Goal: Transaction & Acquisition: Purchase product/service

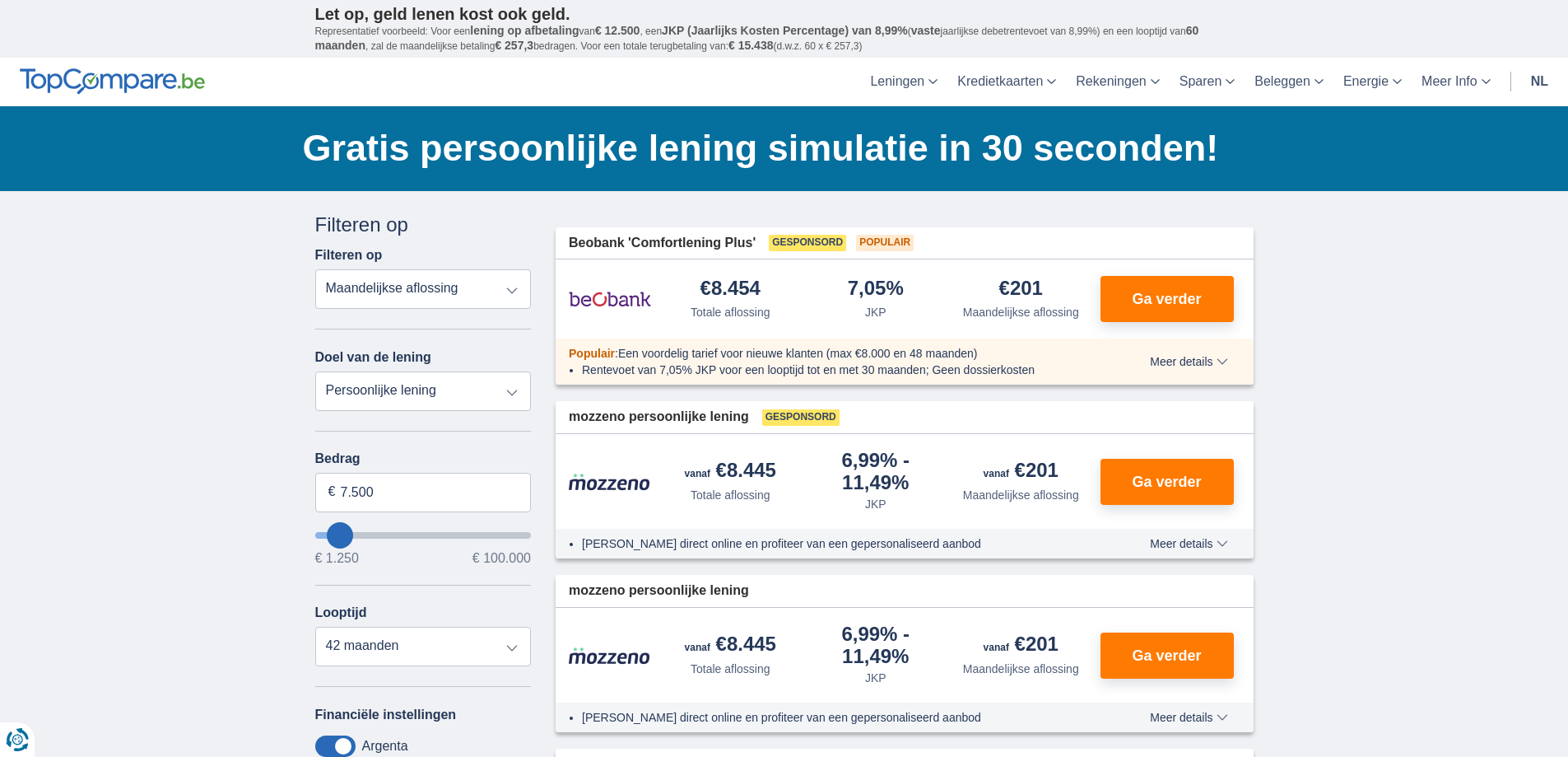
click at [407, 396] on select "Persoonlijke lening Auto Moto / fiets Mobilhome / caravan Renovatie Energie Sch…" at bounding box center [423, 391] width 216 height 40
select select "vehicleLoan"
click at [315, 371] on select "Persoonlijke lening Auto Moto / fiets Mobilhome / caravan Renovatie Energie Sch…" at bounding box center [423, 391] width 216 height 40
select select "3-4"
type input "15.000"
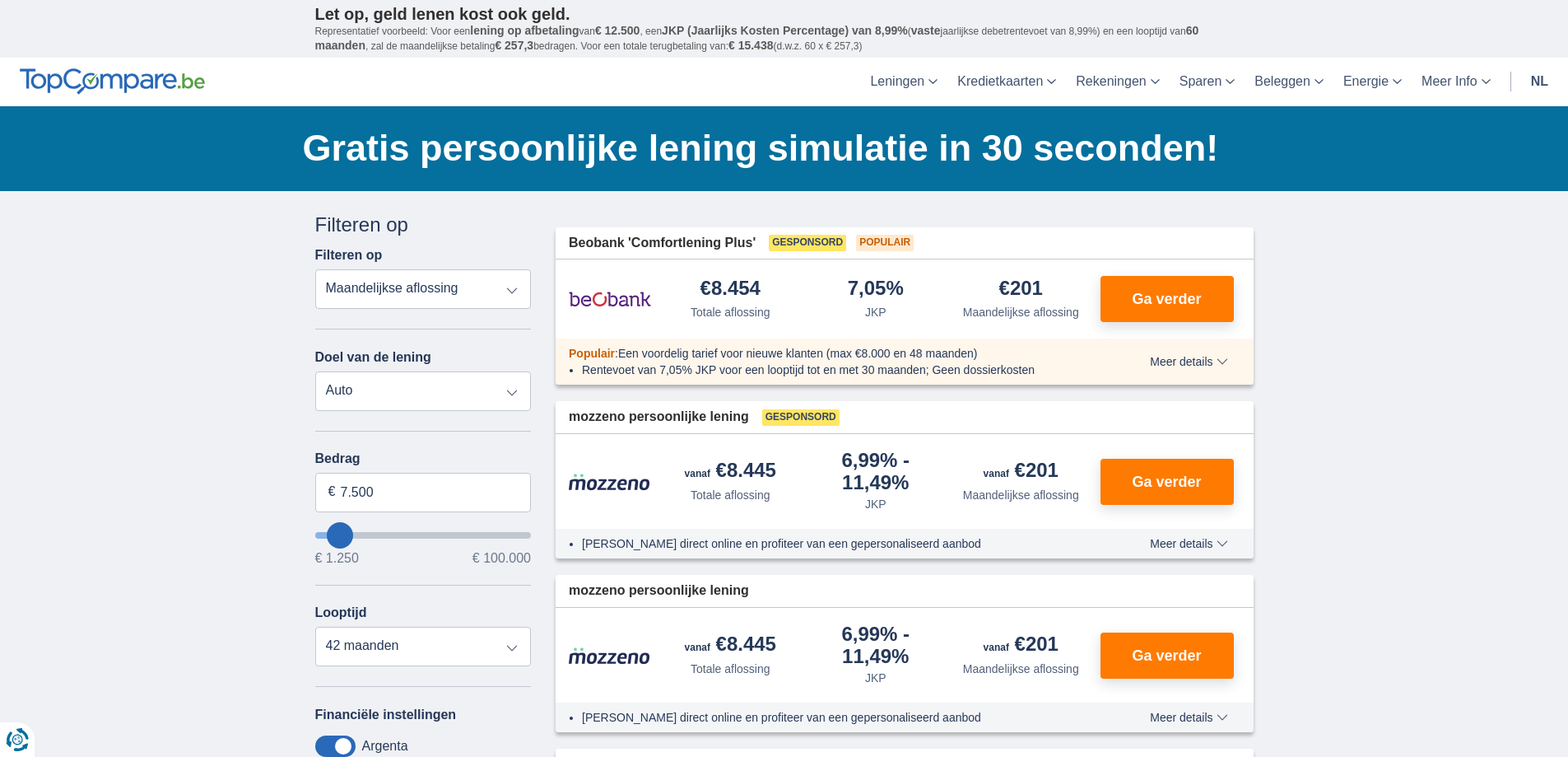
type input "15250"
select select "60"
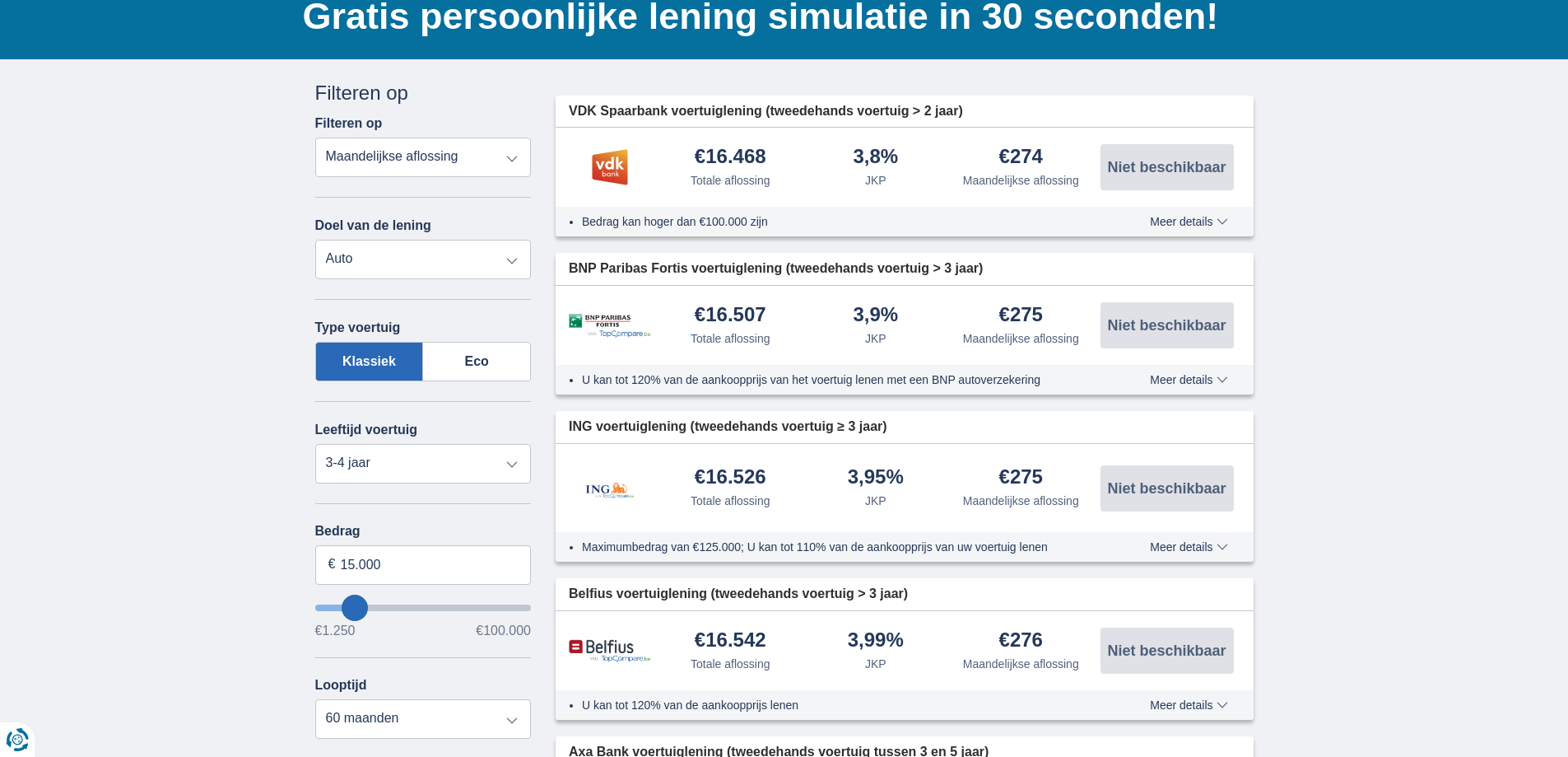
scroll to position [165, 0]
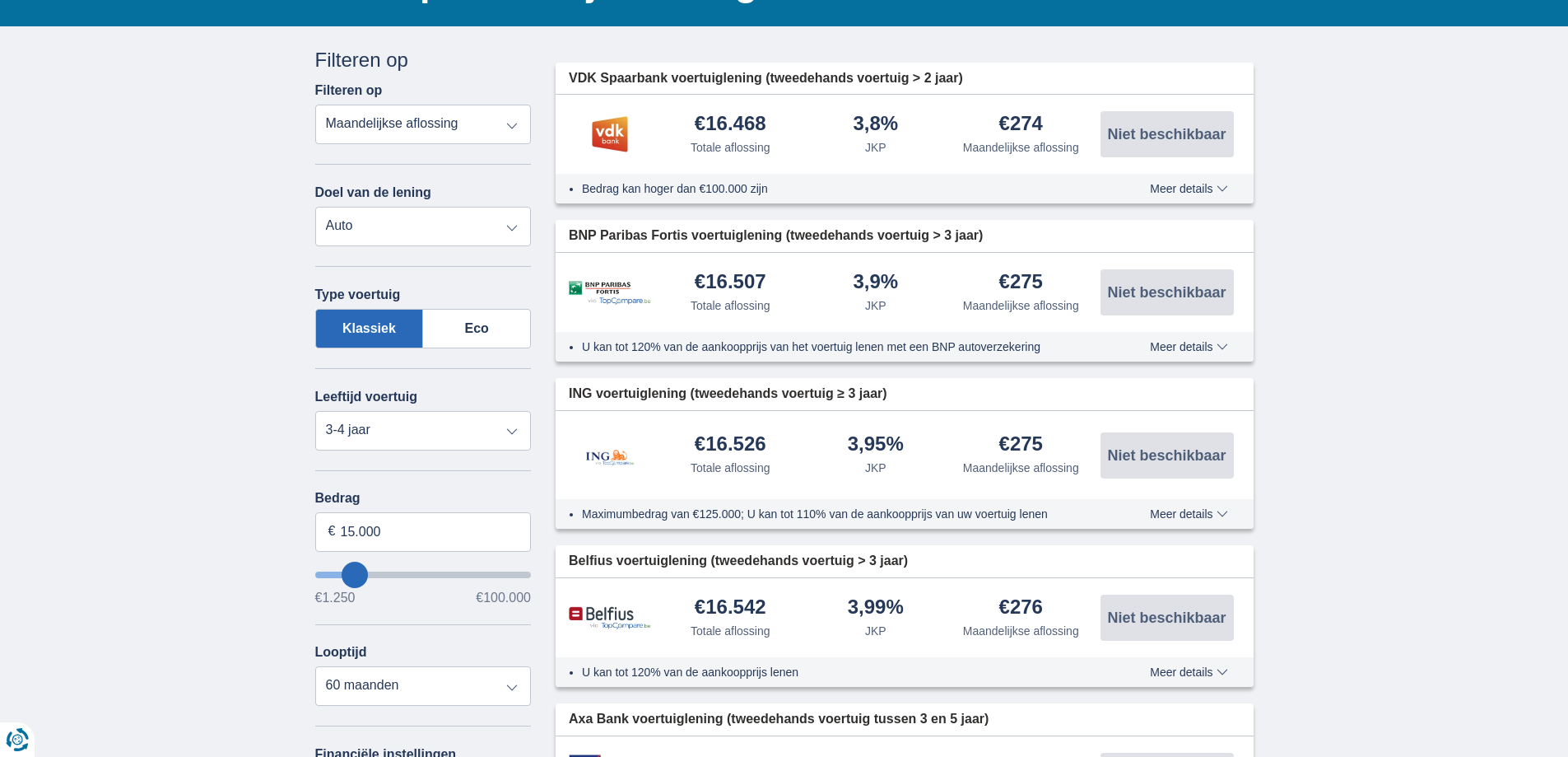
click at [369, 329] on label "Klassiek" at bounding box center [369, 329] width 109 height 40
click at [0, 0] on input "Klassiek" at bounding box center [0, 0] width 0 height 0
click at [518, 428] on select "Nieuw 0-1 jaar 1-2 jaar 2-3 jaar 3-4 jaar 4-5 jaar 5+ jaar" at bounding box center [423, 431] width 216 height 40
select select "5+"
click at [315, 411] on select "Nieuw 0-1 jaar 1-2 jaar 2-3 jaar 3-4 jaar 4-5 jaar 5+ jaar" at bounding box center [423, 431] width 216 height 40
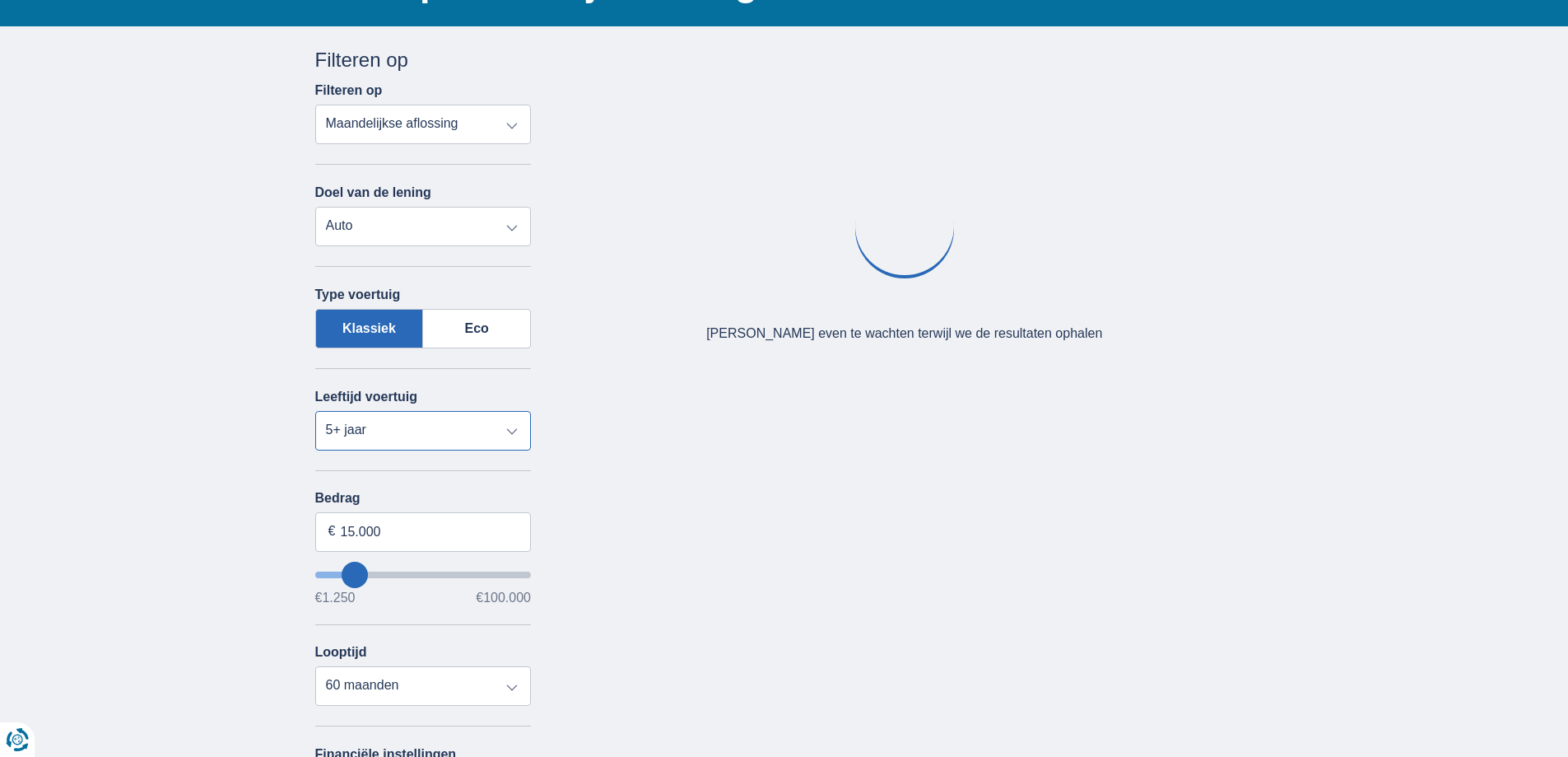
scroll to position [329, 0]
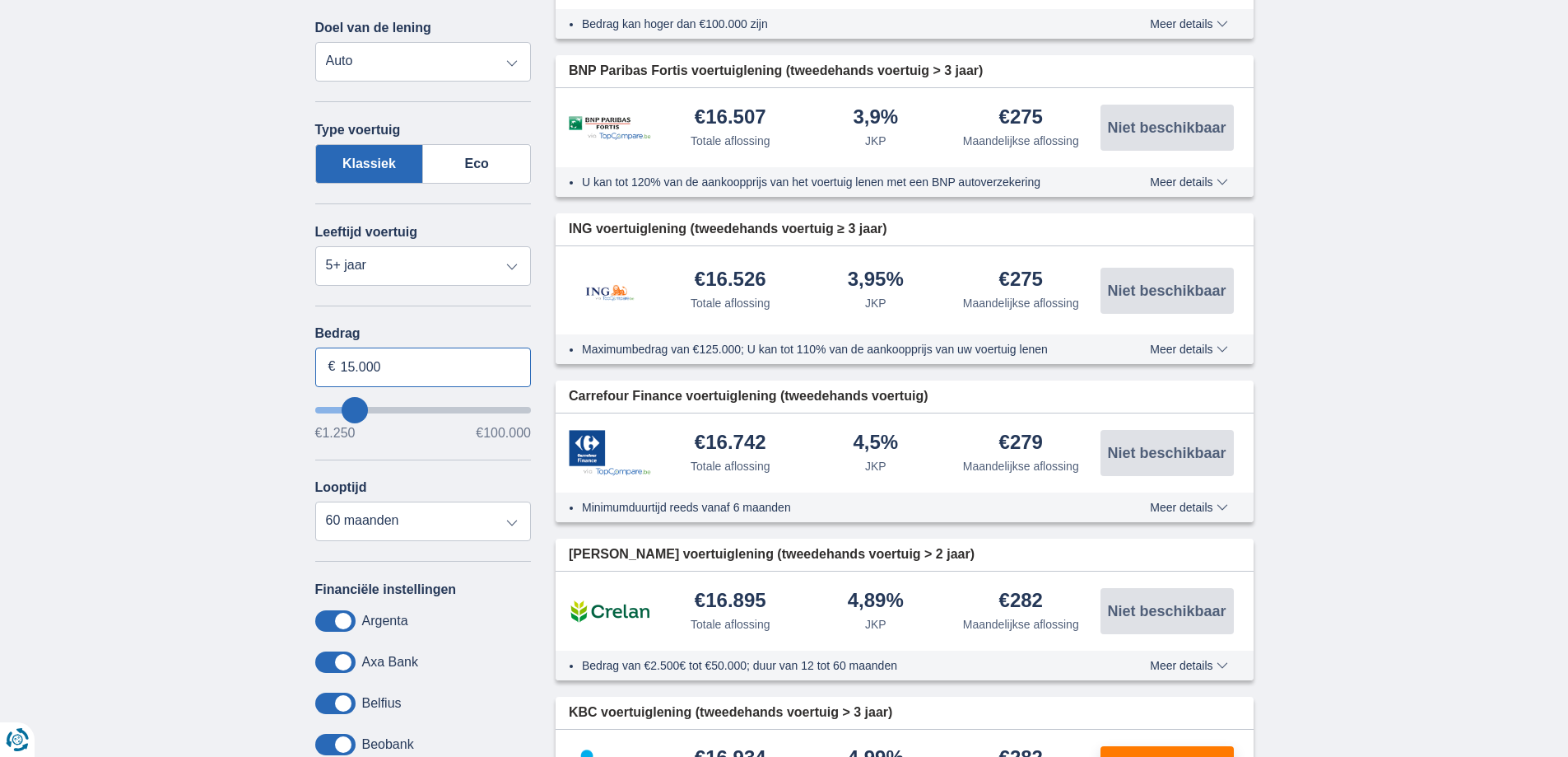
click at [385, 364] on input "15.000" at bounding box center [423, 368] width 216 height 40
type input "1"
type input "5.000"
type input "5250"
select select "36"
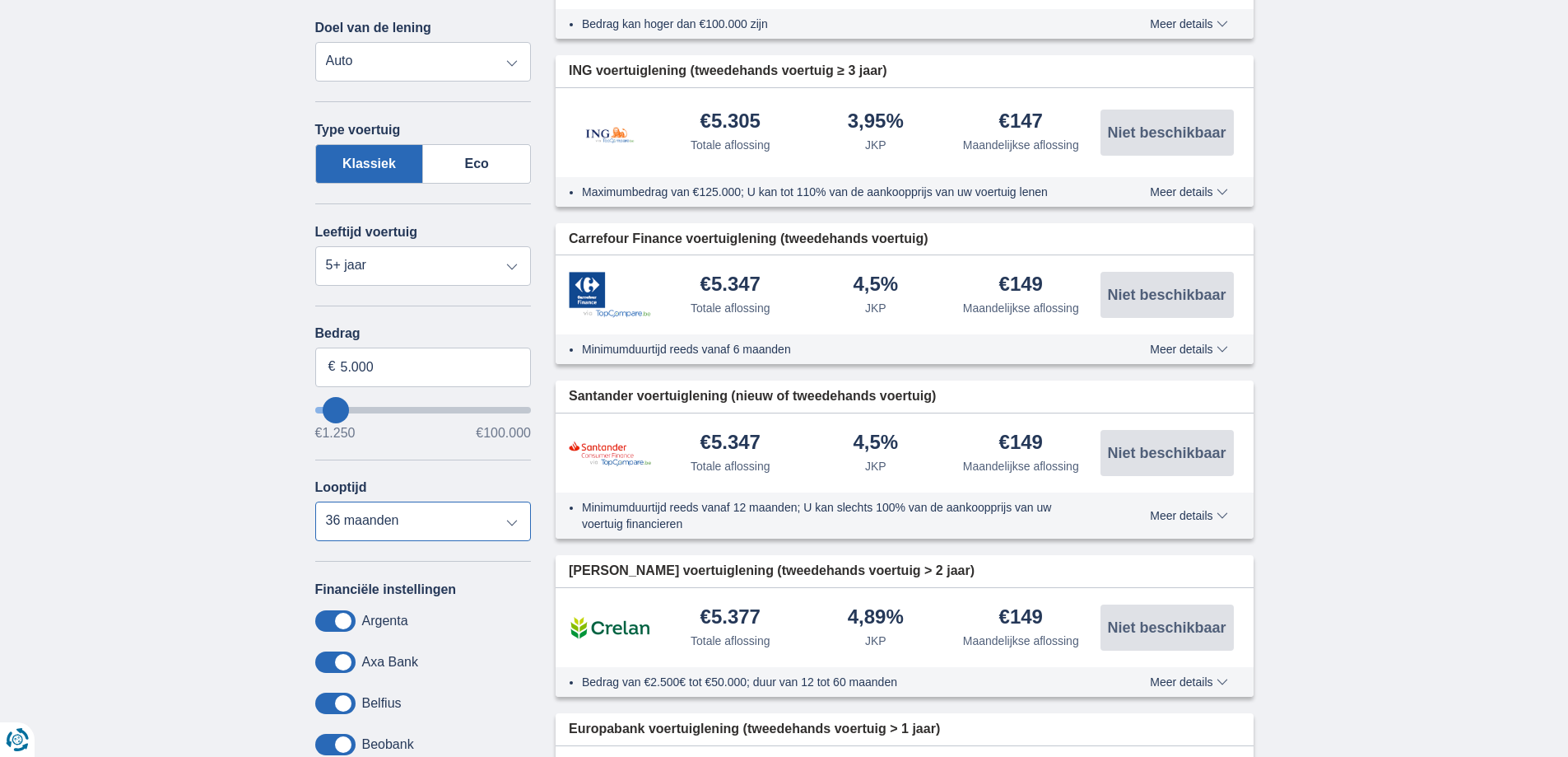
click at [315, 502] on select "12 maanden 18 maanden 24 maanden 30 maanden 36 maanden" at bounding box center [423, 522] width 216 height 40
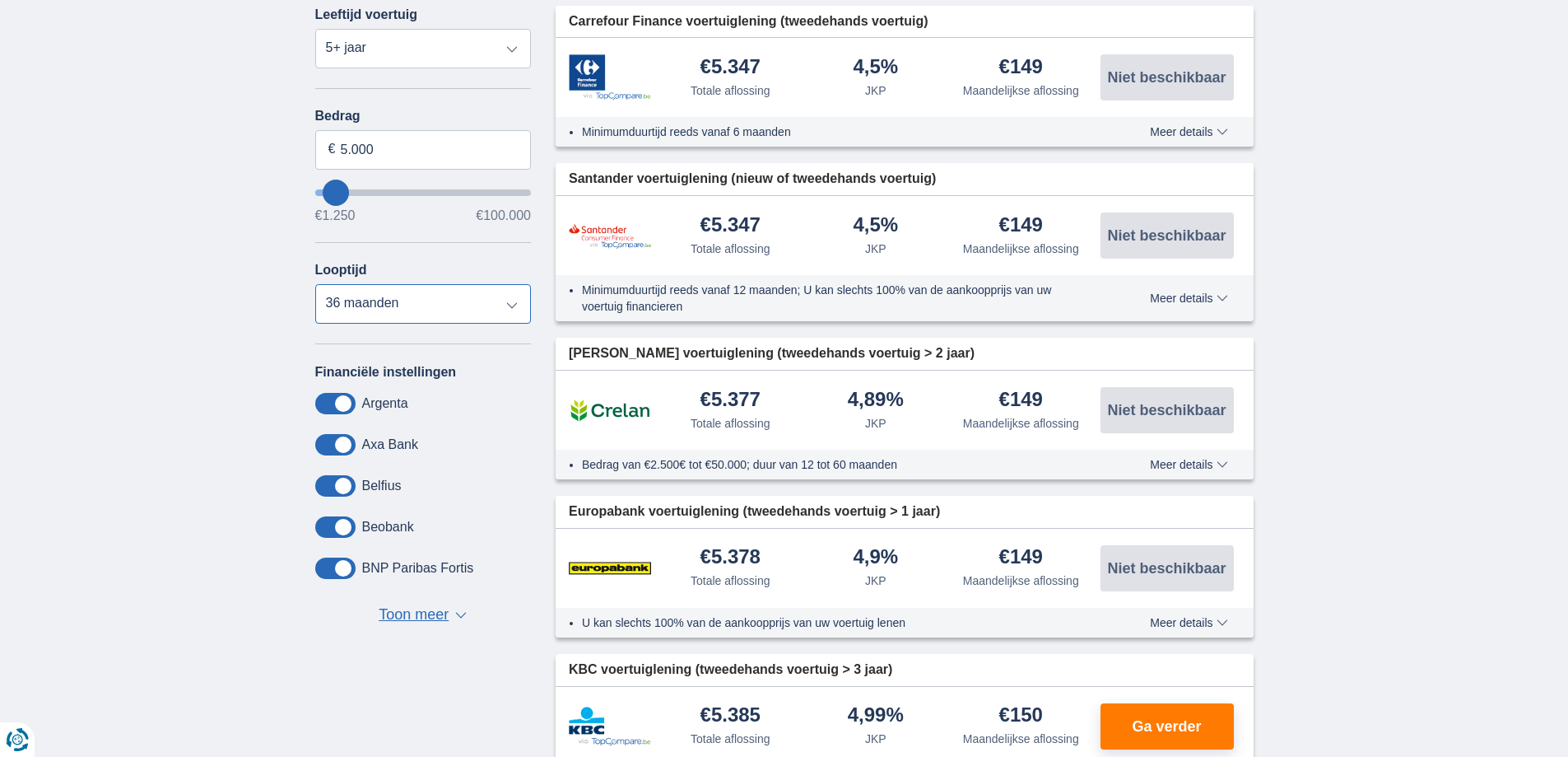
scroll to position [576, 0]
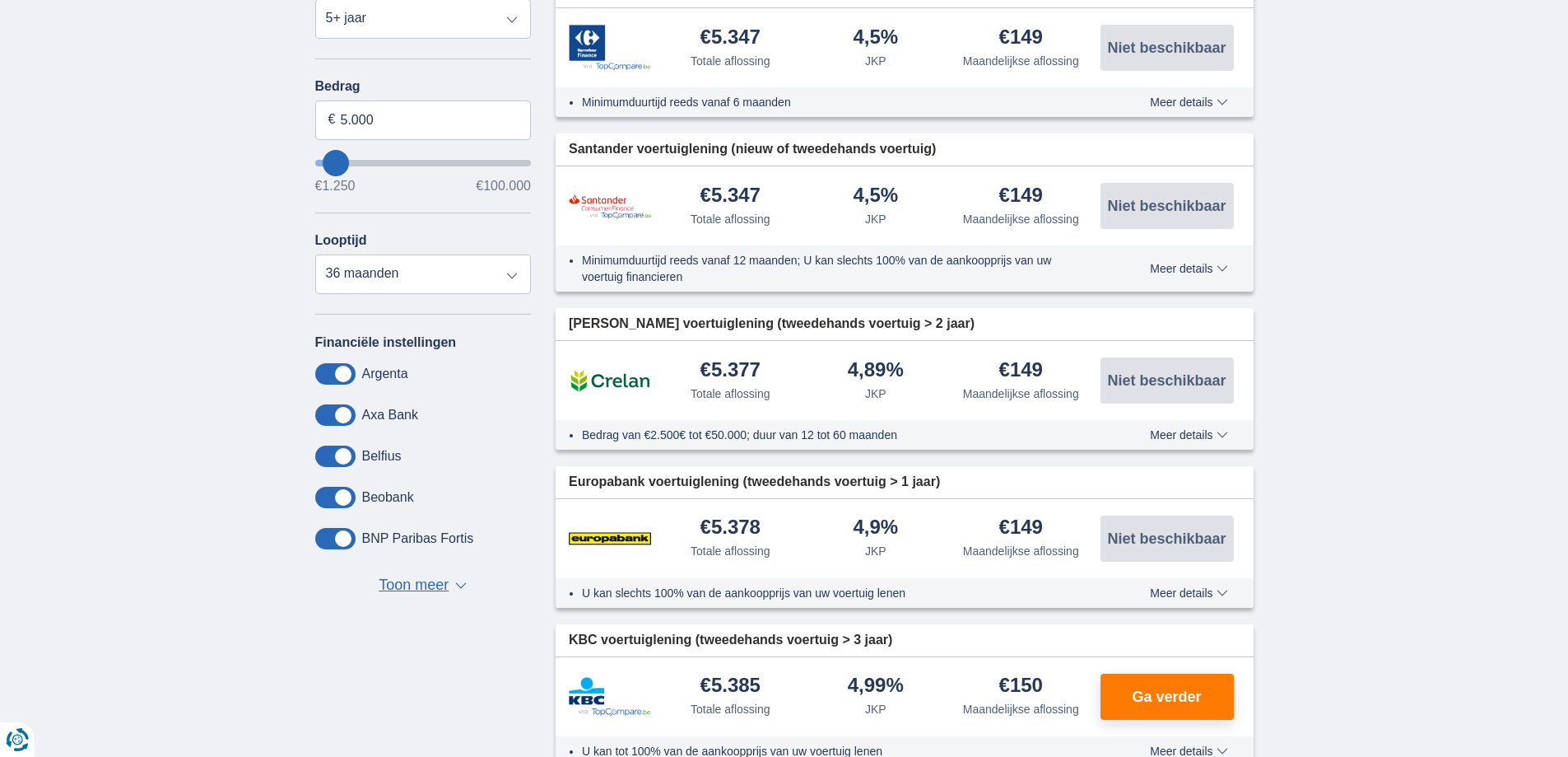
click at [412, 584] on span "Toon meer" at bounding box center [413, 586] width 70 height 22
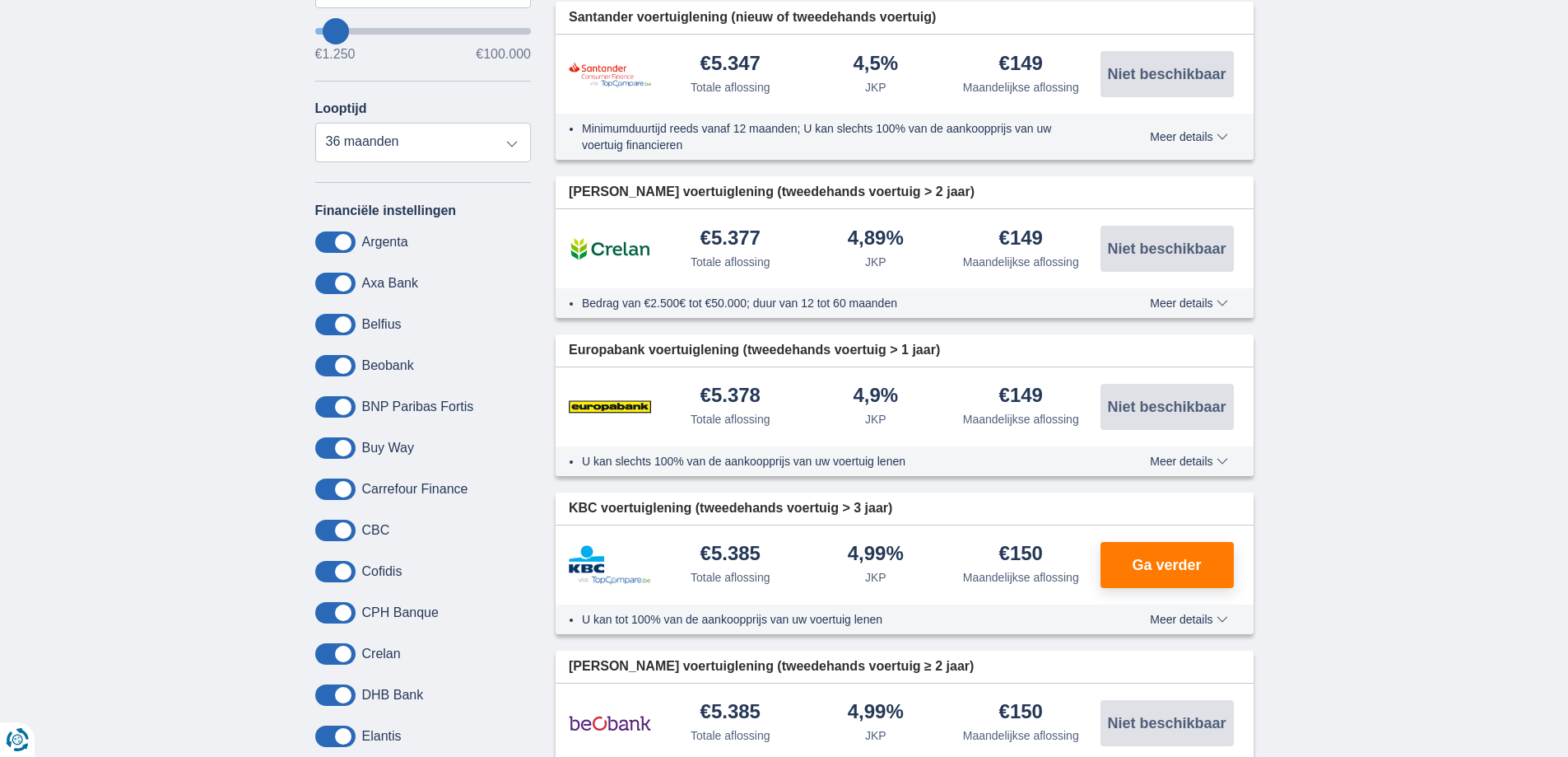
scroll to position [741, 0]
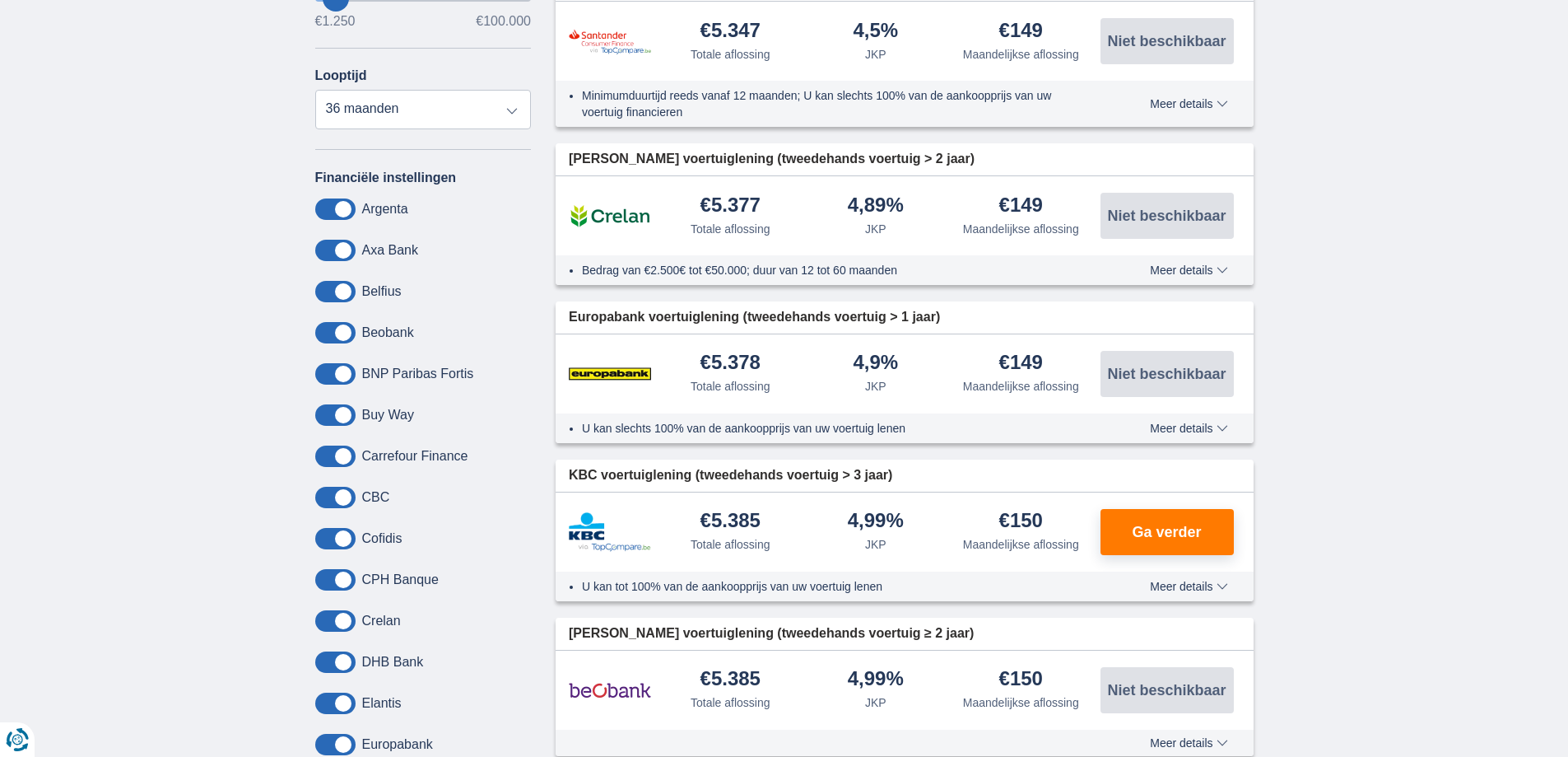
drag, startPoint x: 347, startPoint y: 496, endPoint x: 313, endPoint y: 493, distance: 34.1
click at [313, 493] on div "Annuleren Filters Filteren op Filteren op Totale aflossing JKP Maandelijkse afl…" at bounding box center [423, 354] width 241 height 1769
click at [316, 496] on span at bounding box center [335, 497] width 41 height 22
click at [0, 0] on input "checkbox" at bounding box center [0, 0] width 0 height 0
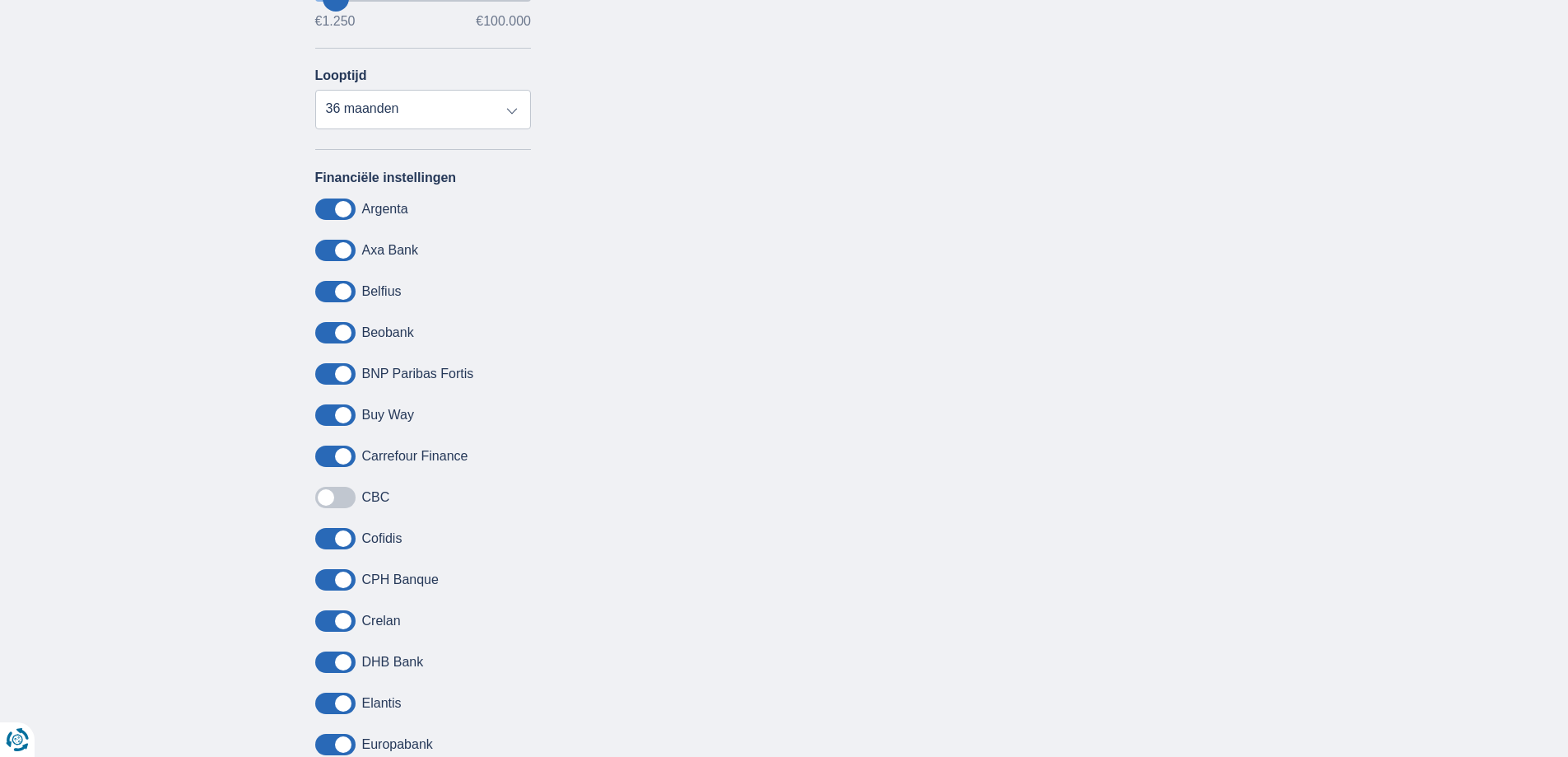
click at [327, 528] on span at bounding box center [335, 539] width 41 height 22
click at [0, 0] on input "checkbox" at bounding box center [0, 0] width 0 height 0
click at [322, 576] on span at bounding box center [335, 580] width 41 height 22
click at [0, 0] on input "checkbox" at bounding box center [0, 0] width 0 height 0
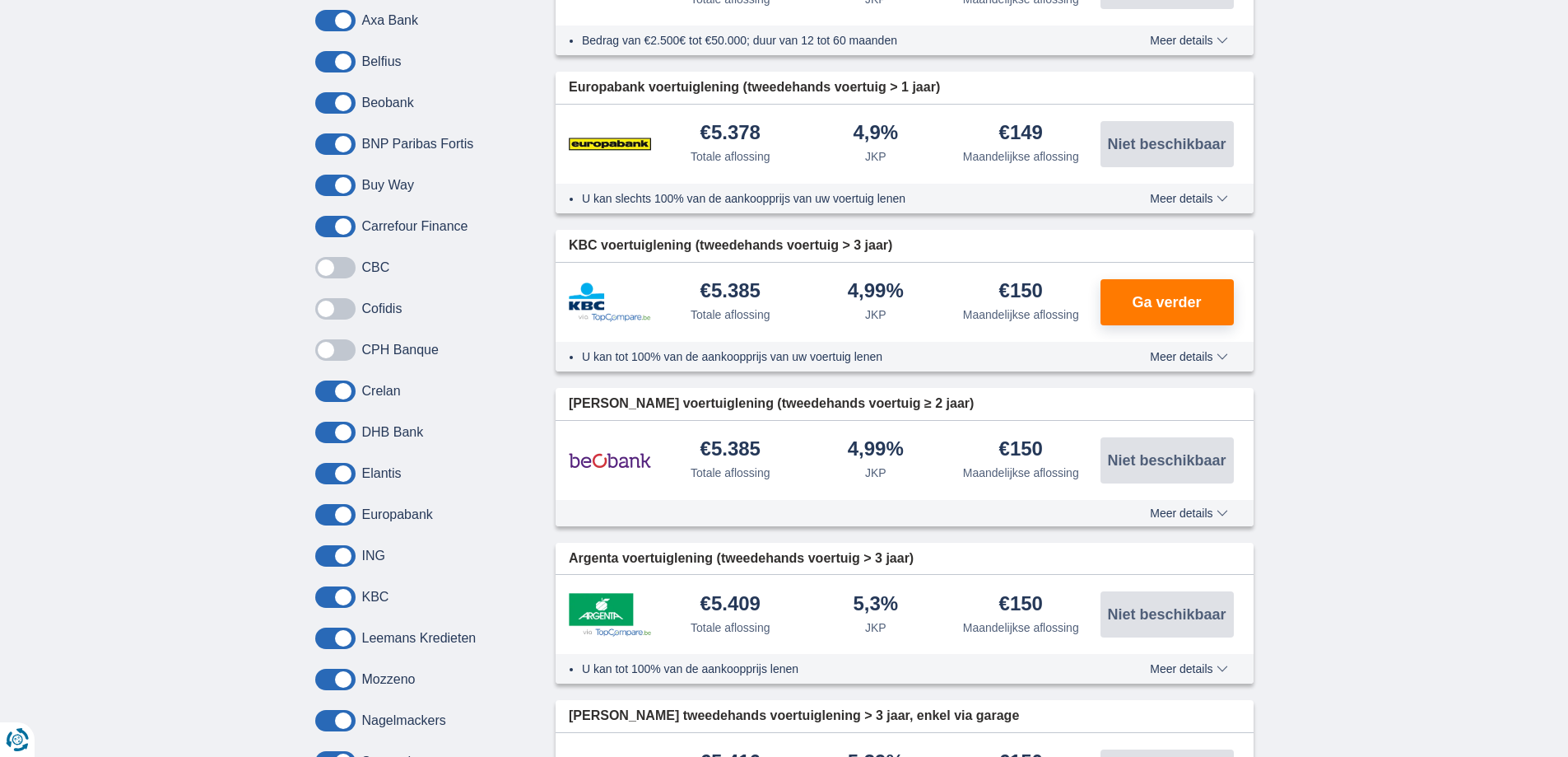
scroll to position [988, 0]
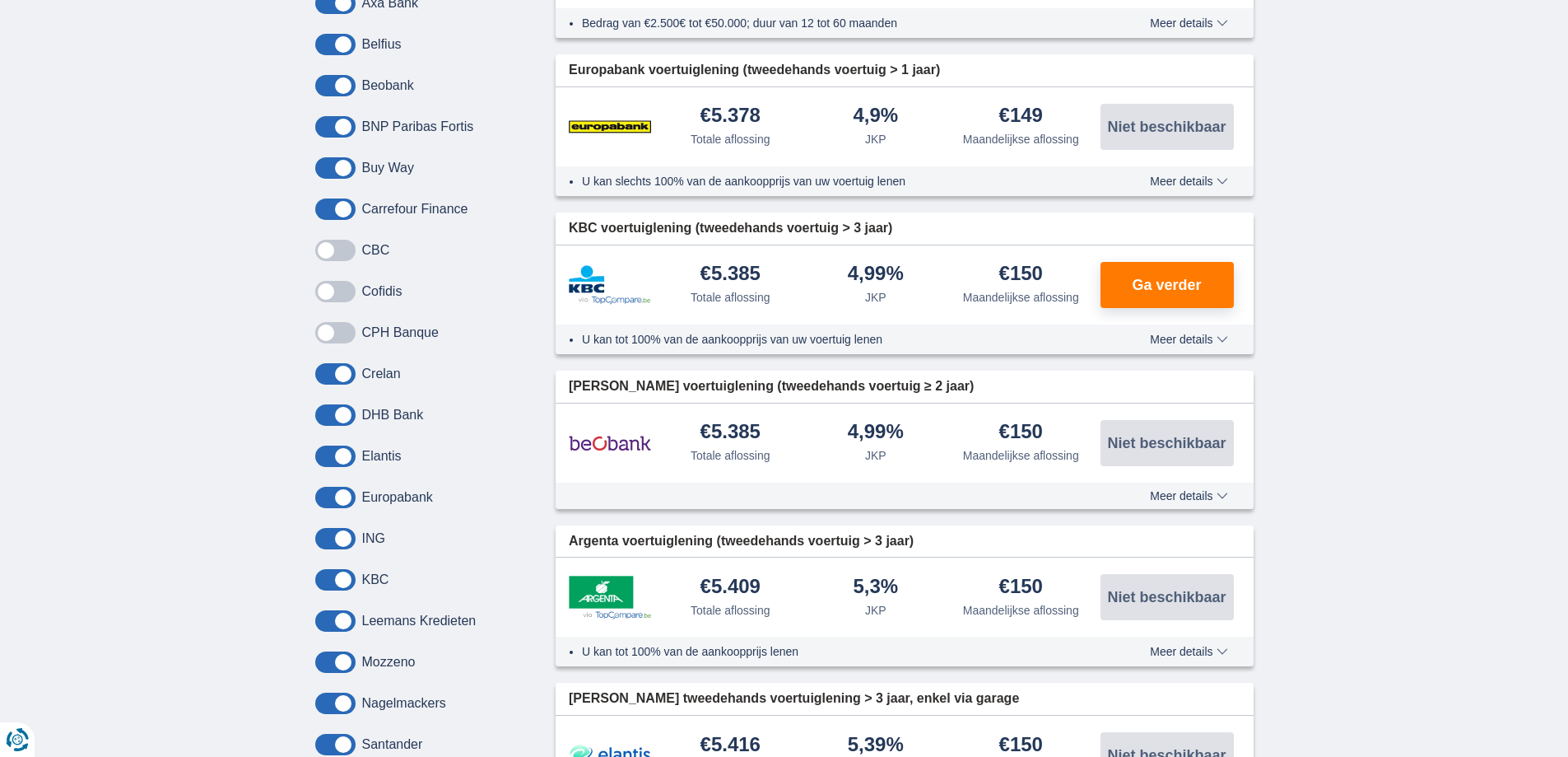
click at [327, 371] on span at bounding box center [335, 374] width 41 height 22
click at [0, 0] on input "checkbox" at bounding box center [0, 0] width 0 height 0
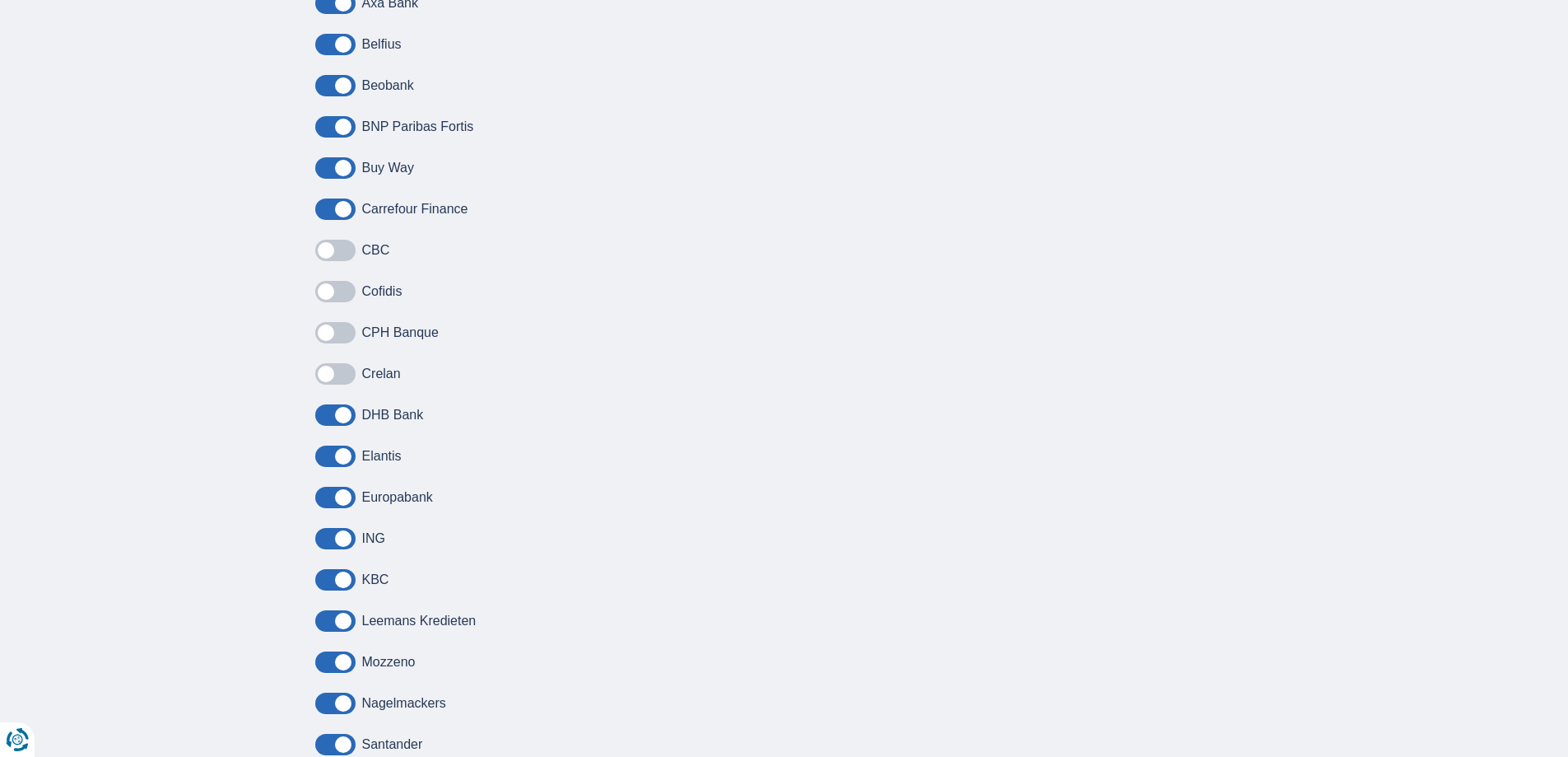
click at [325, 416] on span at bounding box center [335, 415] width 41 height 22
click at [0, 0] on input "checkbox" at bounding box center [0, 0] width 0 height 0
click at [319, 455] on span at bounding box center [335, 457] width 41 height 22
click at [0, 0] on input "checkbox" at bounding box center [0, 0] width 0 height 0
click at [323, 491] on span at bounding box center [335, 497] width 41 height 22
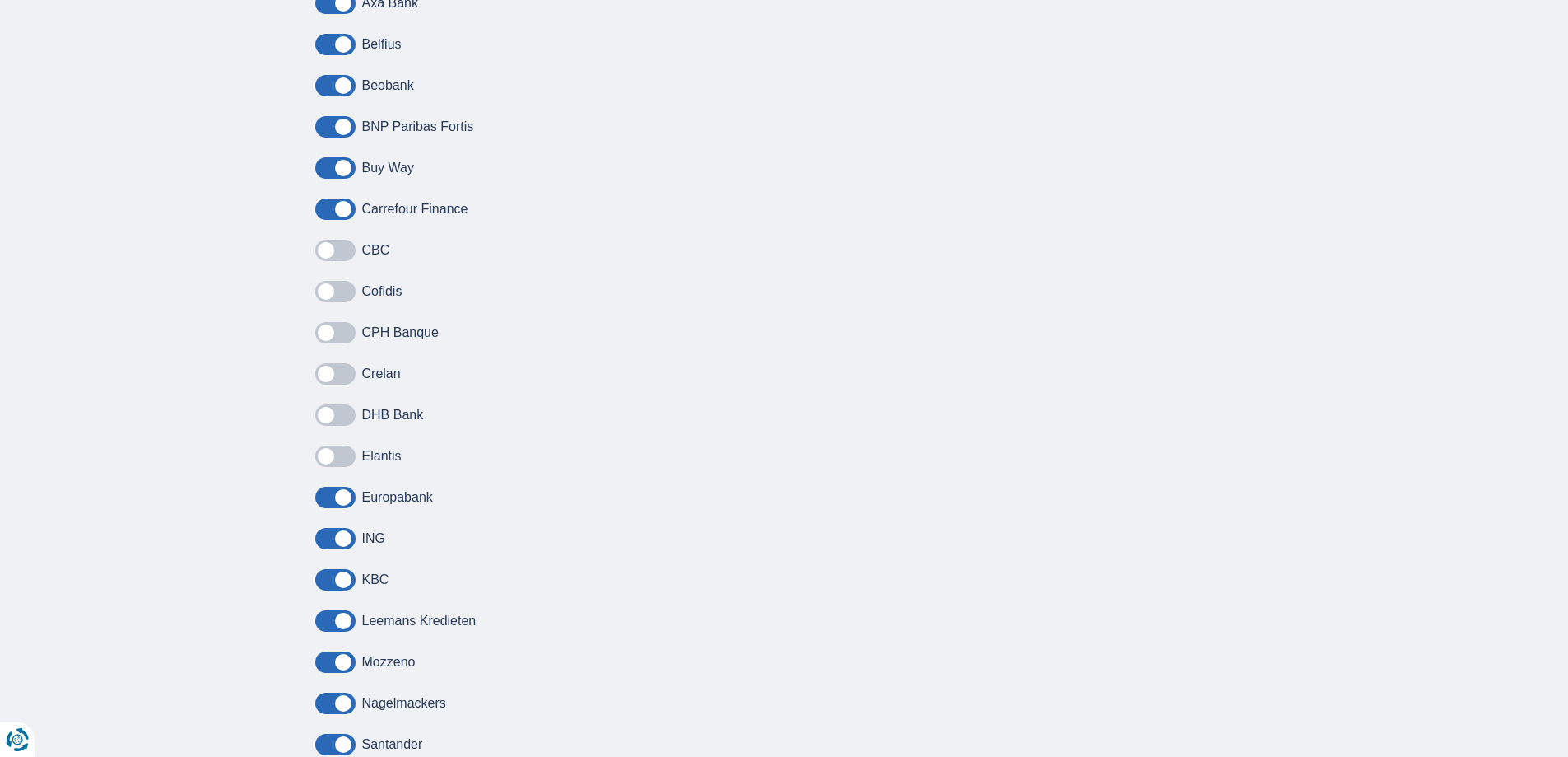
click at [0, 0] on input "checkbox" at bounding box center [0, 0] width 0 height 0
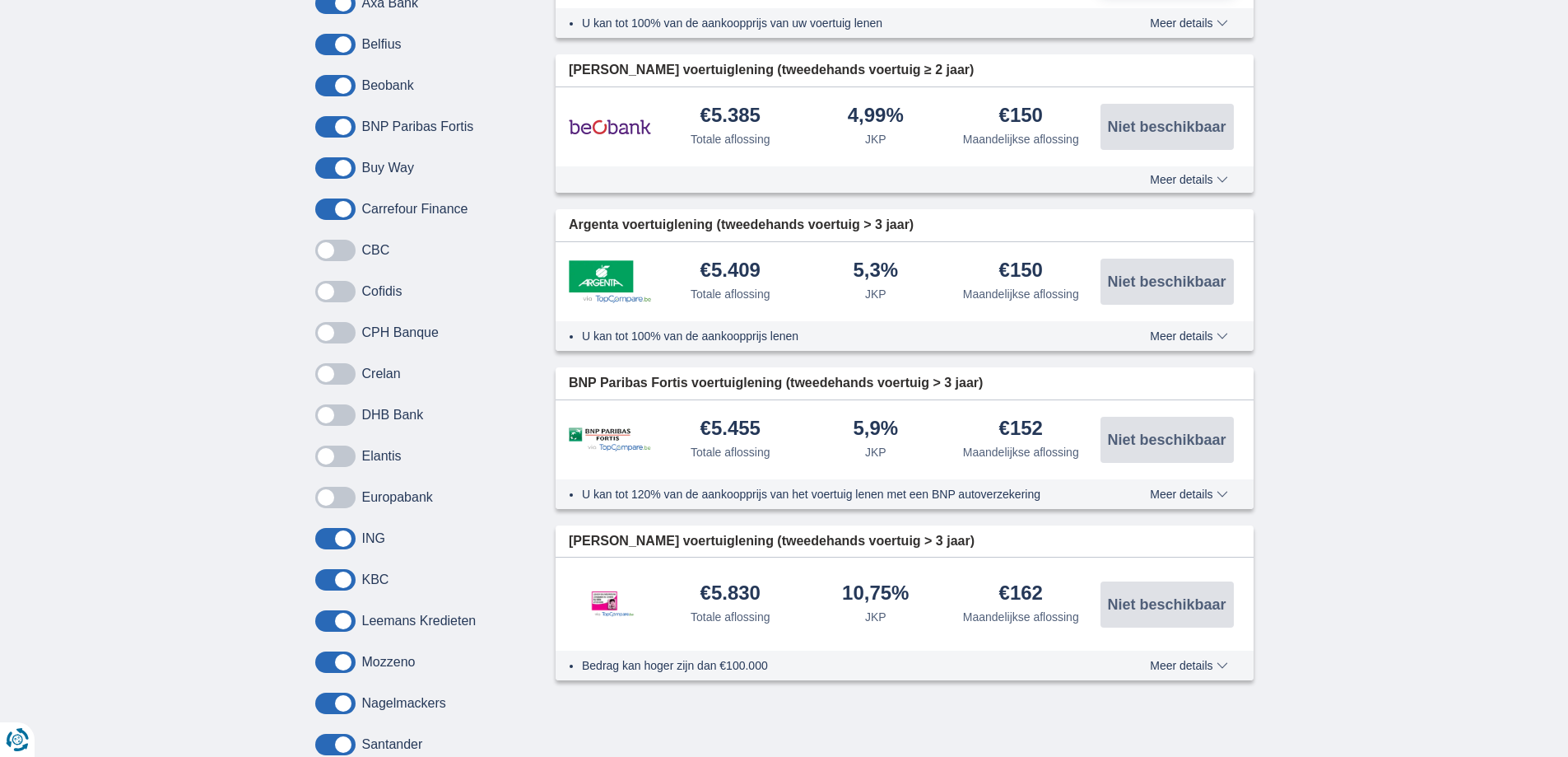
click at [318, 538] on span at bounding box center [335, 539] width 41 height 22
click at [0, 0] on input "checkbox" at bounding box center [0, 0] width 0 height 0
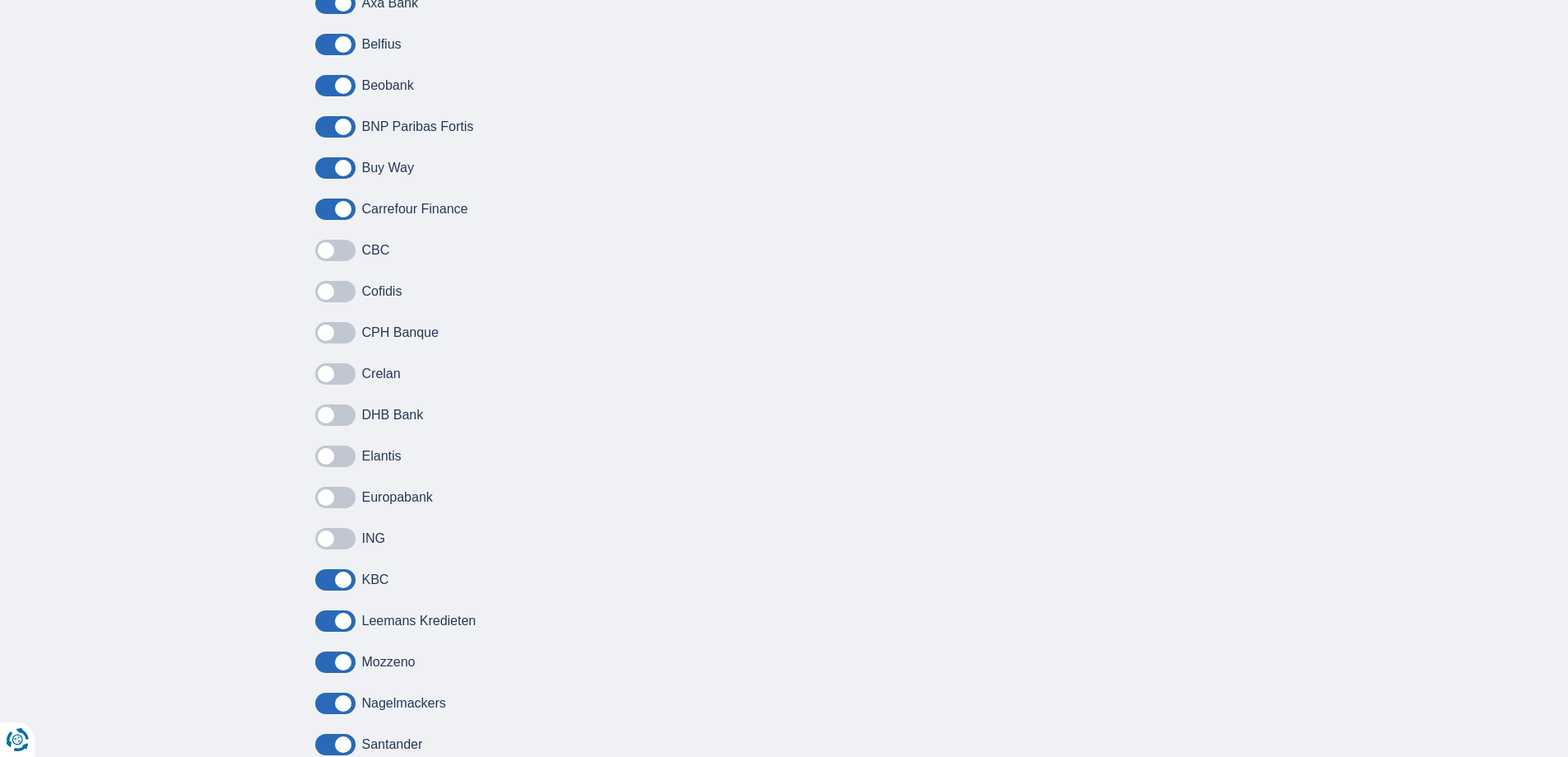
click at [326, 576] on span at bounding box center [335, 580] width 41 height 22
click at [0, 0] on input "checkbox" at bounding box center [0, 0] width 0 height 0
click at [320, 623] on span at bounding box center [335, 621] width 41 height 22
click at [0, 0] on input "checkbox" at bounding box center [0, 0] width 0 height 0
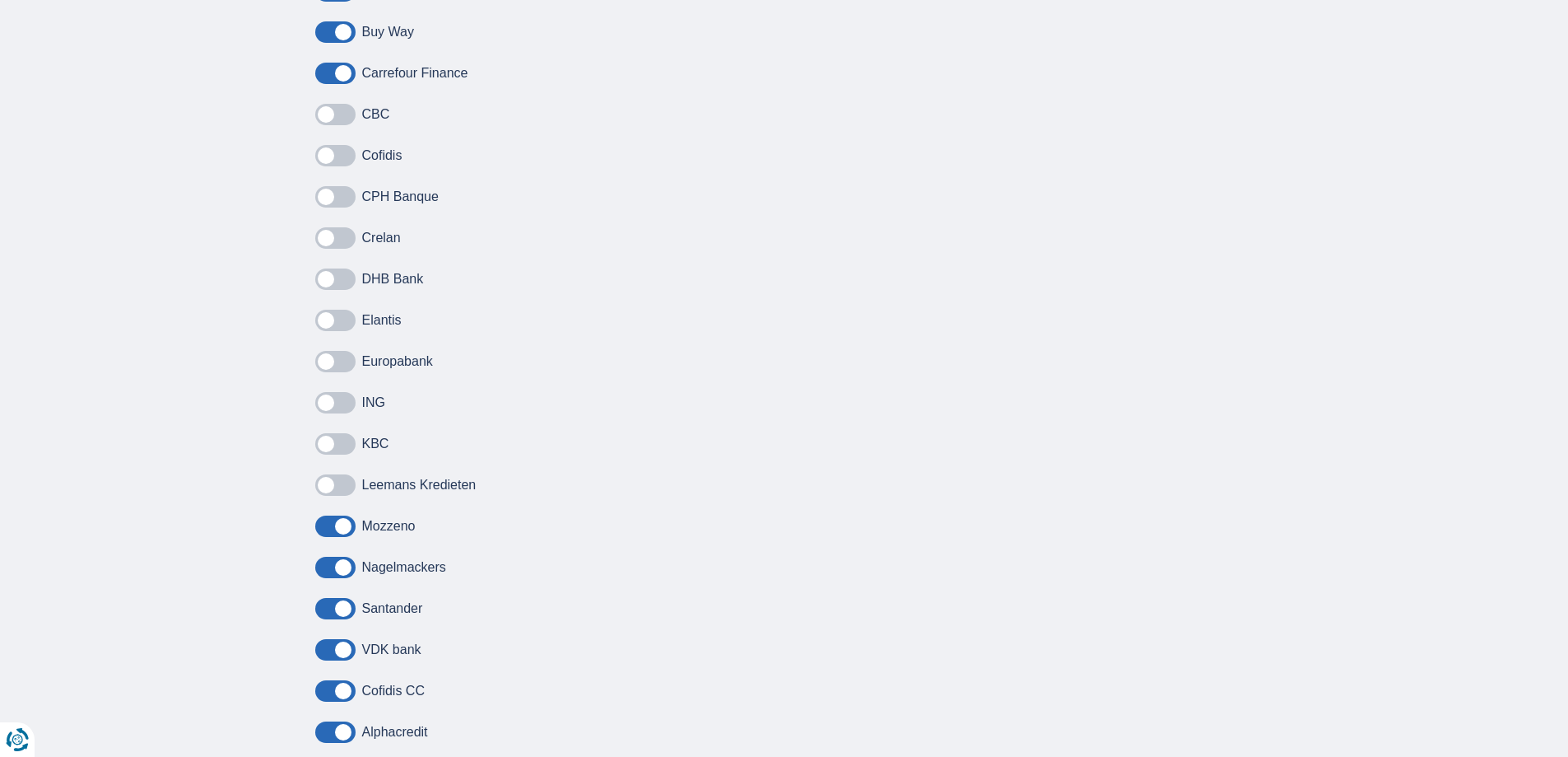
scroll to position [1235, 0]
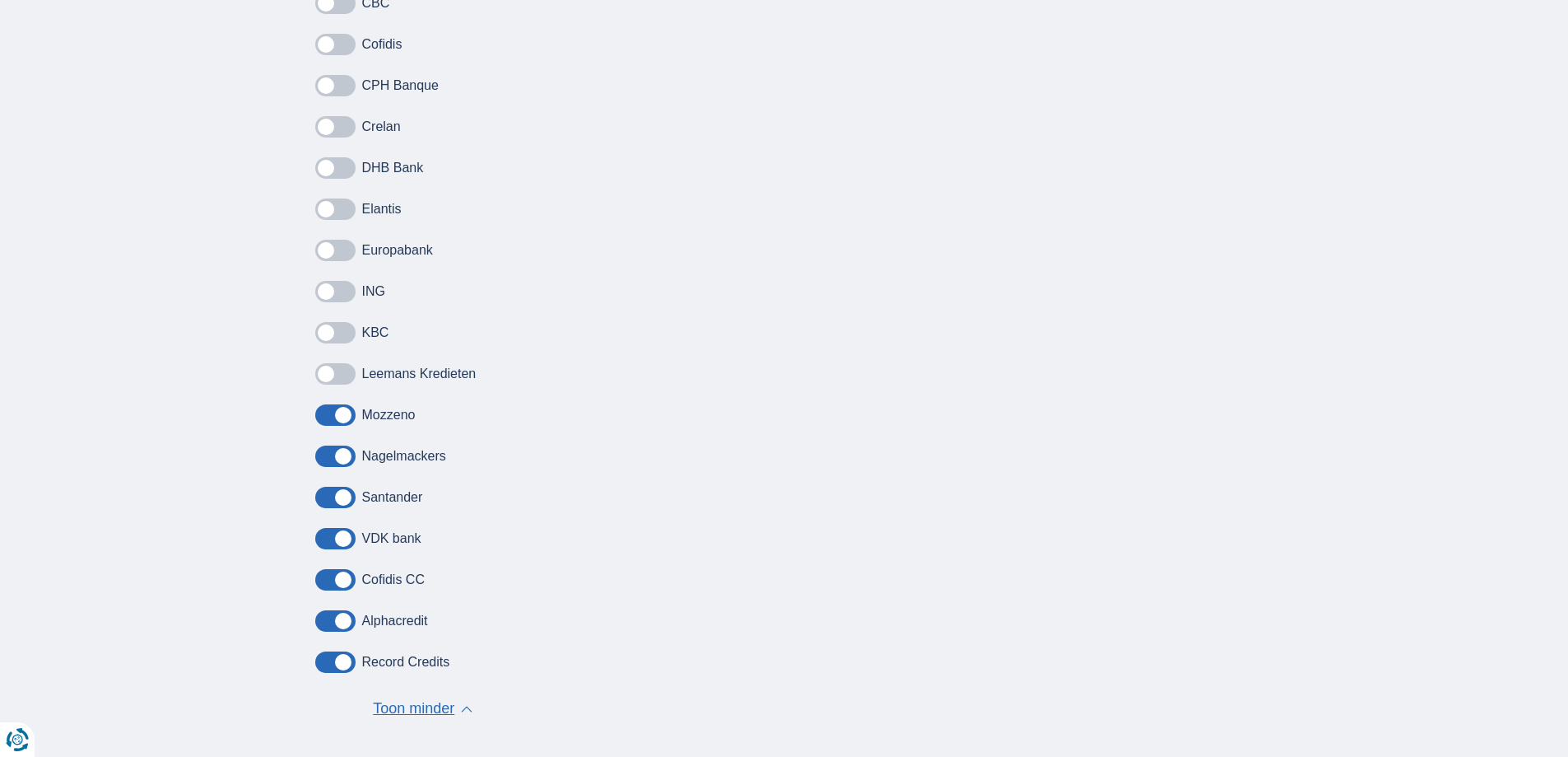
click at [322, 416] on span at bounding box center [335, 415] width 41 height 22
click at [0, 0] on input "checkbox" at bounding box center [0, 0] width 0 height 0
click at [323, 453] on span at bounding box center [335, 457] width 41 height 22
click at [0, 0] on input "checkbox" at bounding box center [0, 0] width 0 height 0
click at [319, 497] on span at bounding box center [335, 497] width 41 height 22
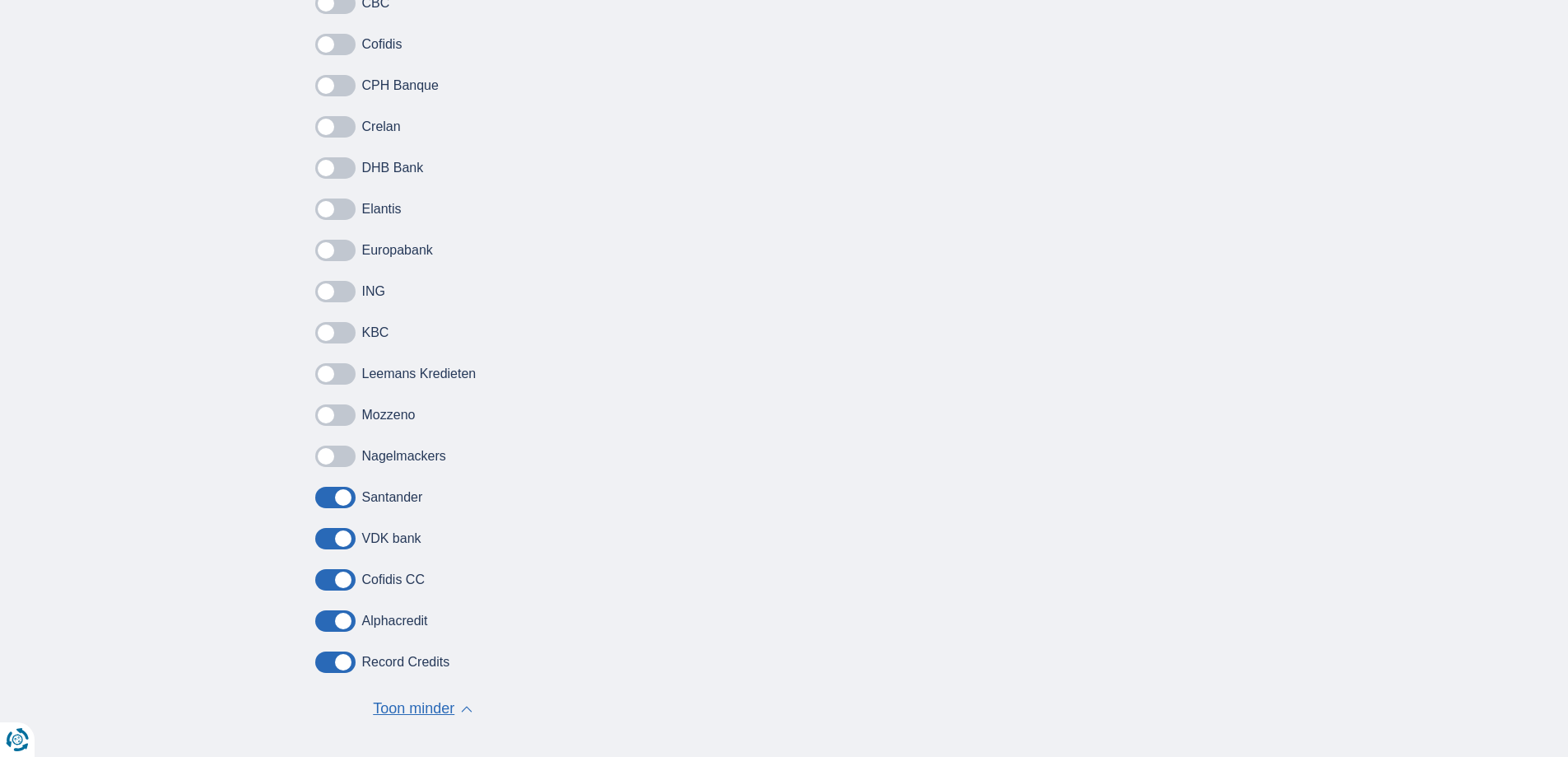
click at [0, 0] on input "checkbox" at bounding box center [0, 0] width 0 height 0
click at [326, 538] on span at bounding box center [335, 539] width 41 height 22
click at [0, 0] on input "checkbox" at bounding box center [0, 0] width 0 height 0
click at [318, 586] on span at bounding box center [335, 580] width 41 height 22
click at [0, 0] on input "checkbox" at bounding box center [0, 0] width 0 height 0
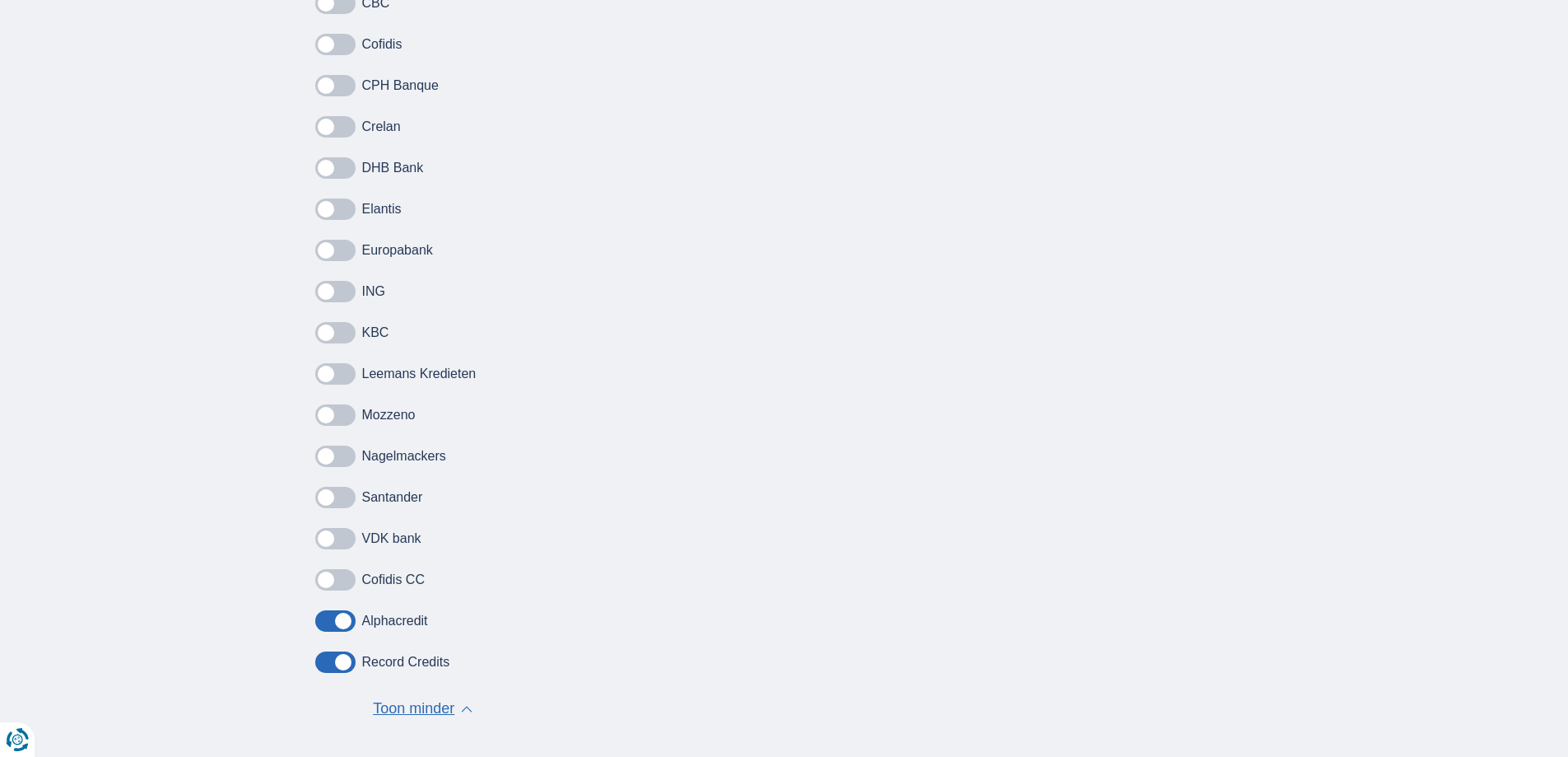
click at [323, 613] on span at bounding box center [335, 621] width 41 height 22
click at [0, 0] on input "checkbox" at bounding box center [0, 0] width 0 height 0
click at [325, 661] on span at bounding box center [335, 662] width 41 height 22
click at [0, 0] on input "checkbox" at bounding box center [0, 0] width 0 height 0
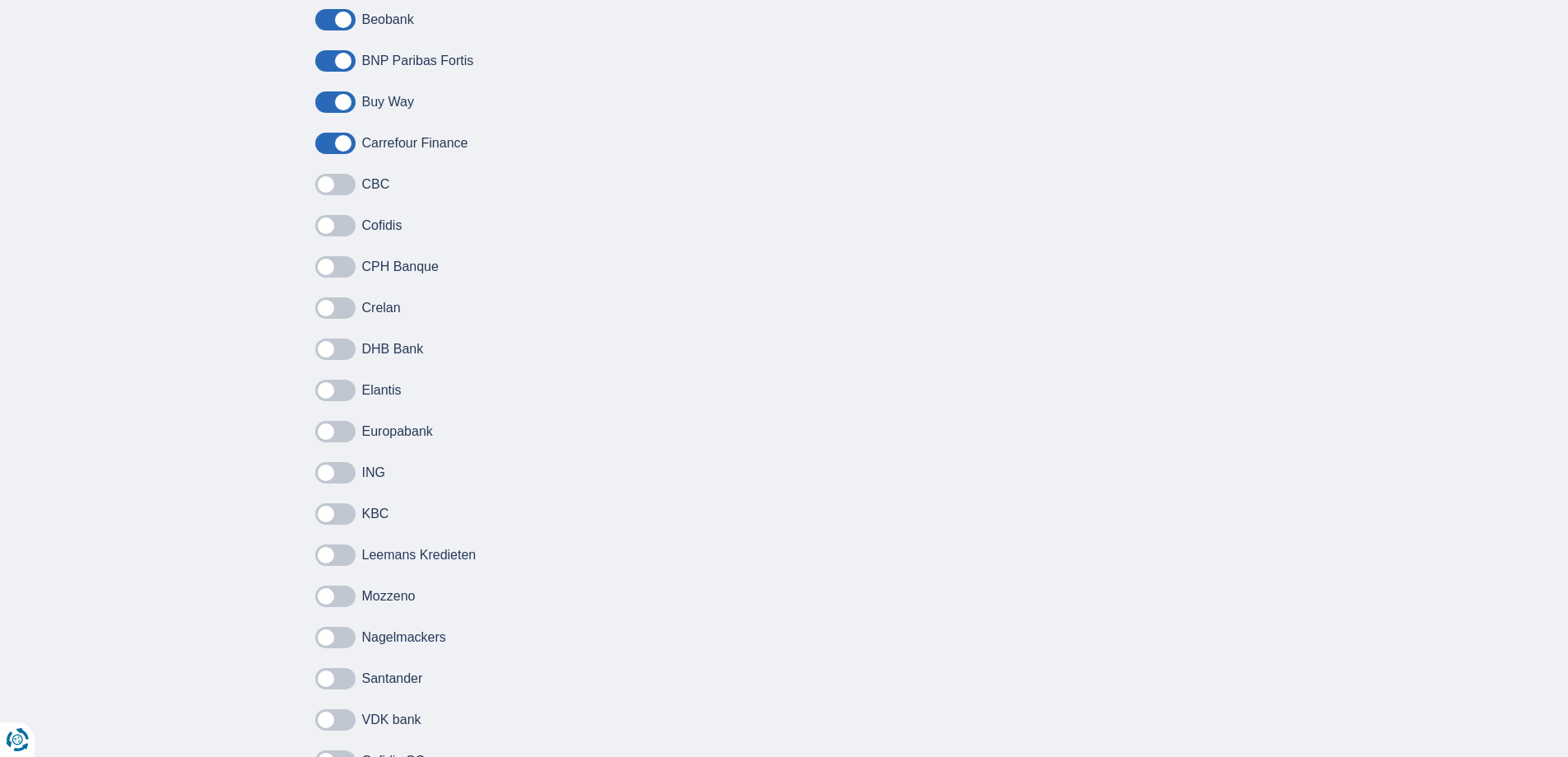
scroll to position [824, 0]
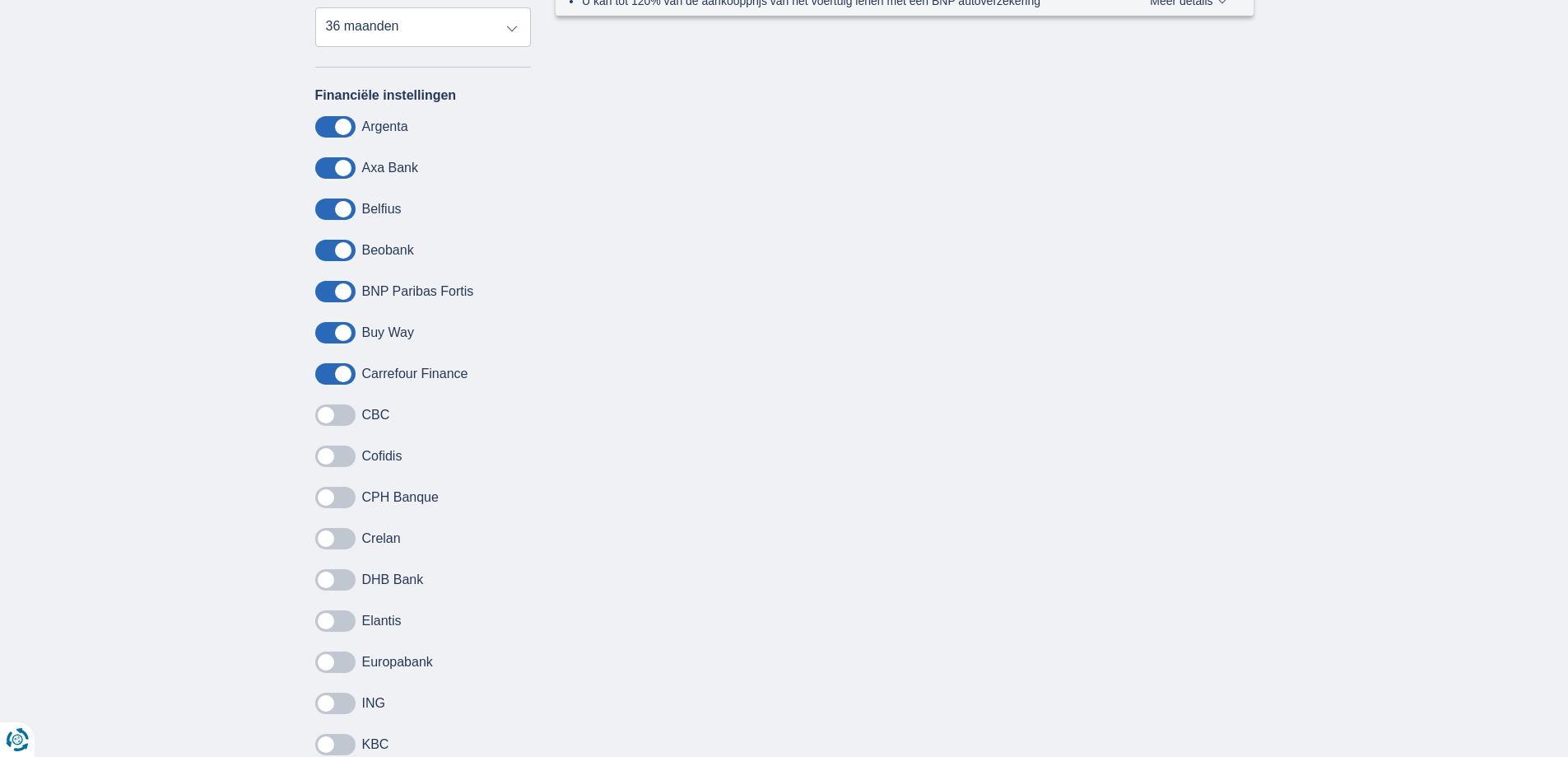
click at [326, 376] on span at bounding box center [335, 374] width 41 height 22
click at [0, 0] on input "checkbox" at bounding box center [0, 0] width 0 height 0
click at [328, 329] on span at bounding box center [335, 333] width 41 height 22
click at [0, 0] on input "checkbox" at bounding box center [0, 0] width 0 height 0
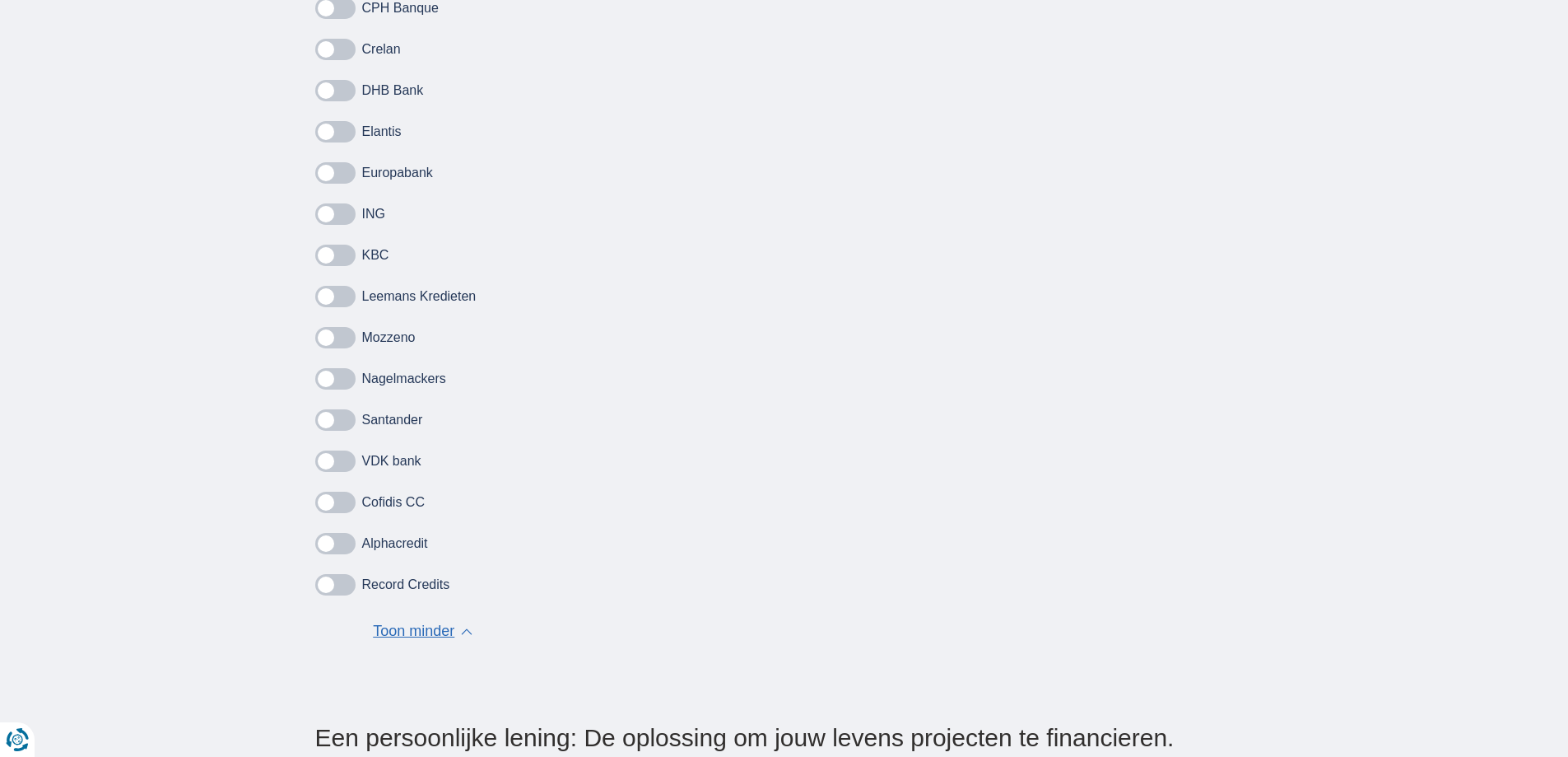
scroll to position [1318, 0]
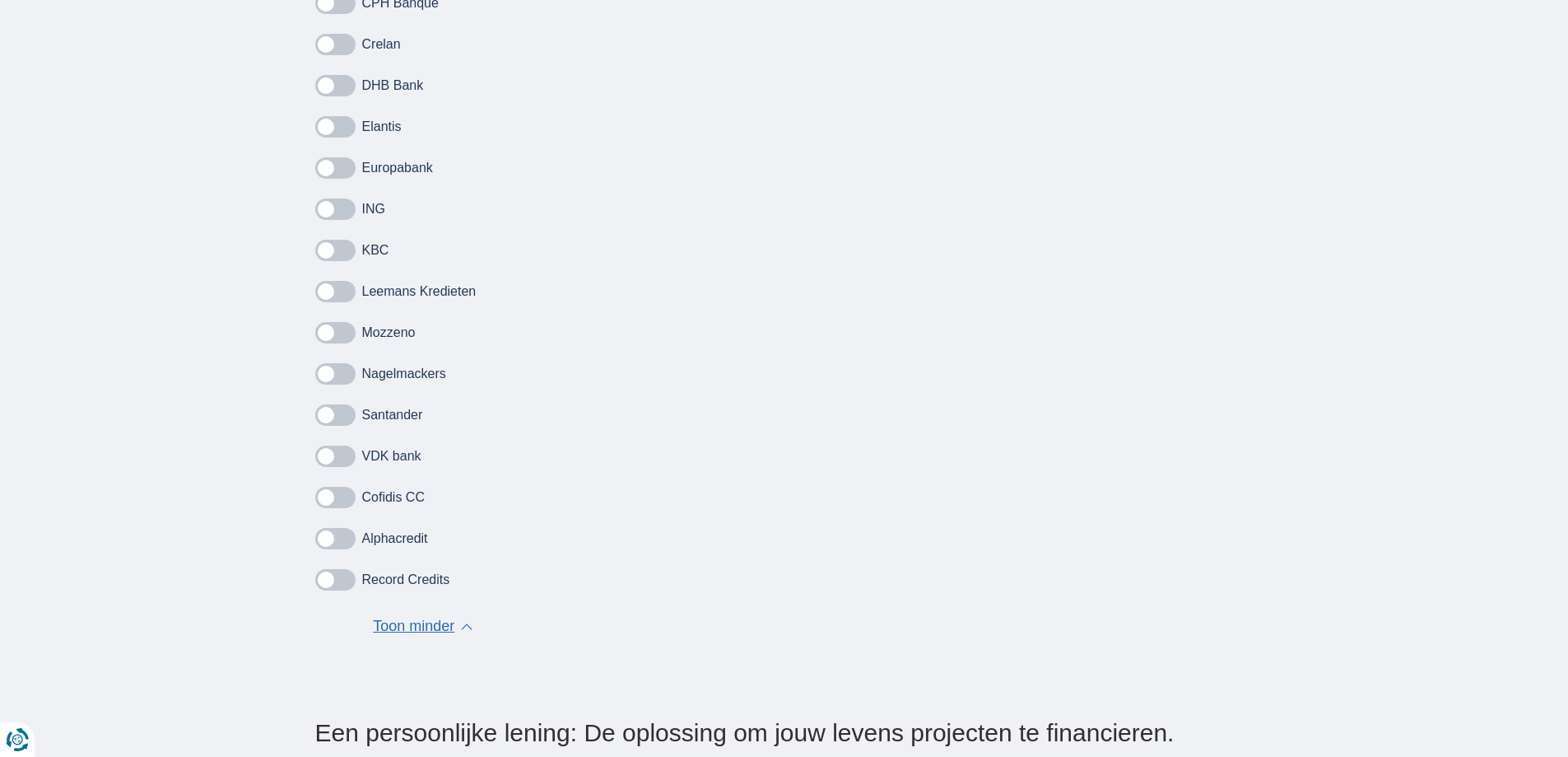
click at [347, 254] on span at bounding box center [335, 250] width 41 height 22
click at [0, 0] on input "checkbox" at bounding box center [0, 0] width 0 height 0
click at [339, 210] on span at bounding box center [335, 210] width 41 height 22
click at [0, 0] on input "checkbox" at bounding box center [0, 0] width 0 height 0
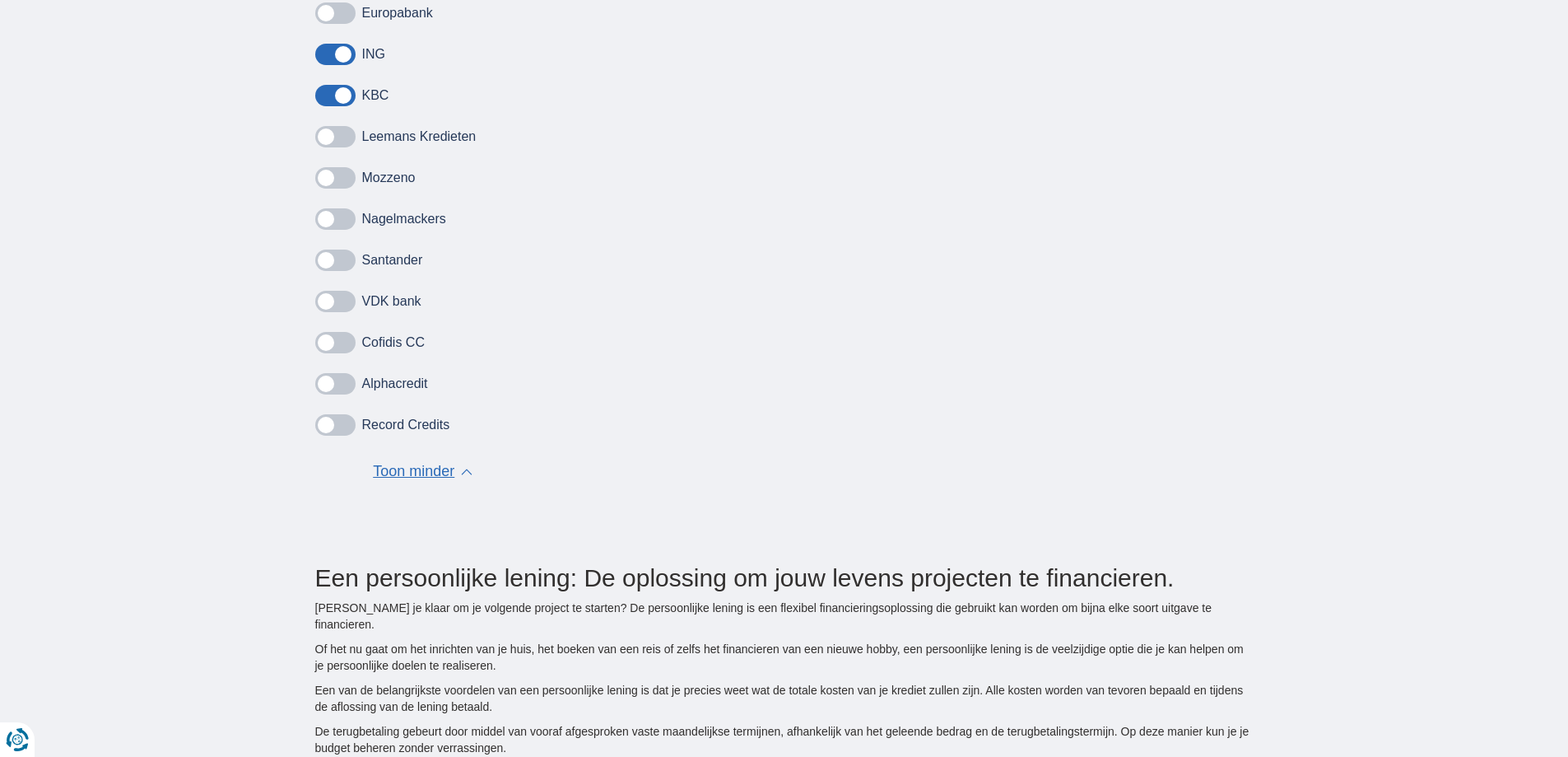
scroll to position [1482, 0]
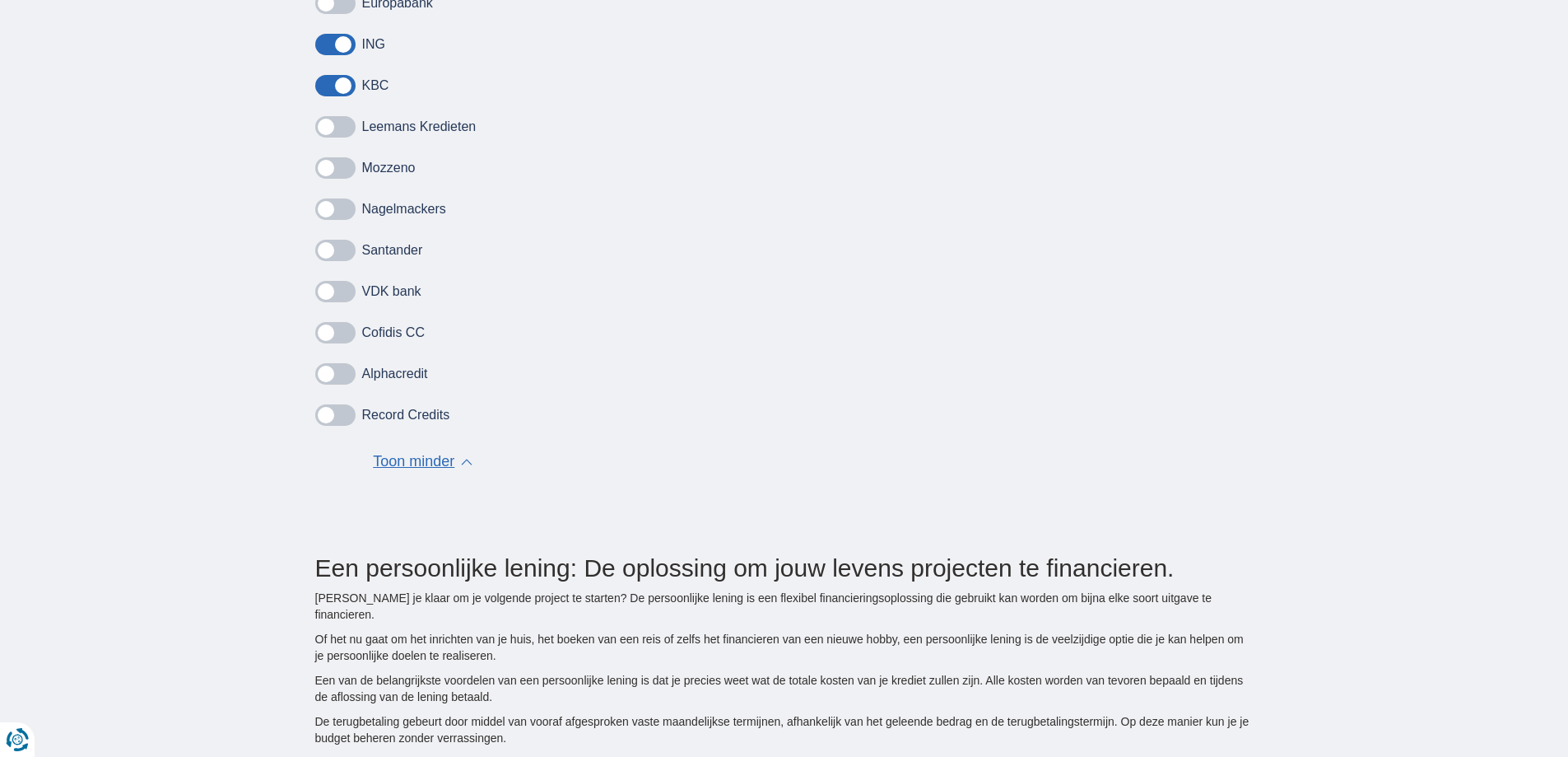
click at [402, 460] on span "Toon minder" at bounding box center [413, 462] width 81 height 22
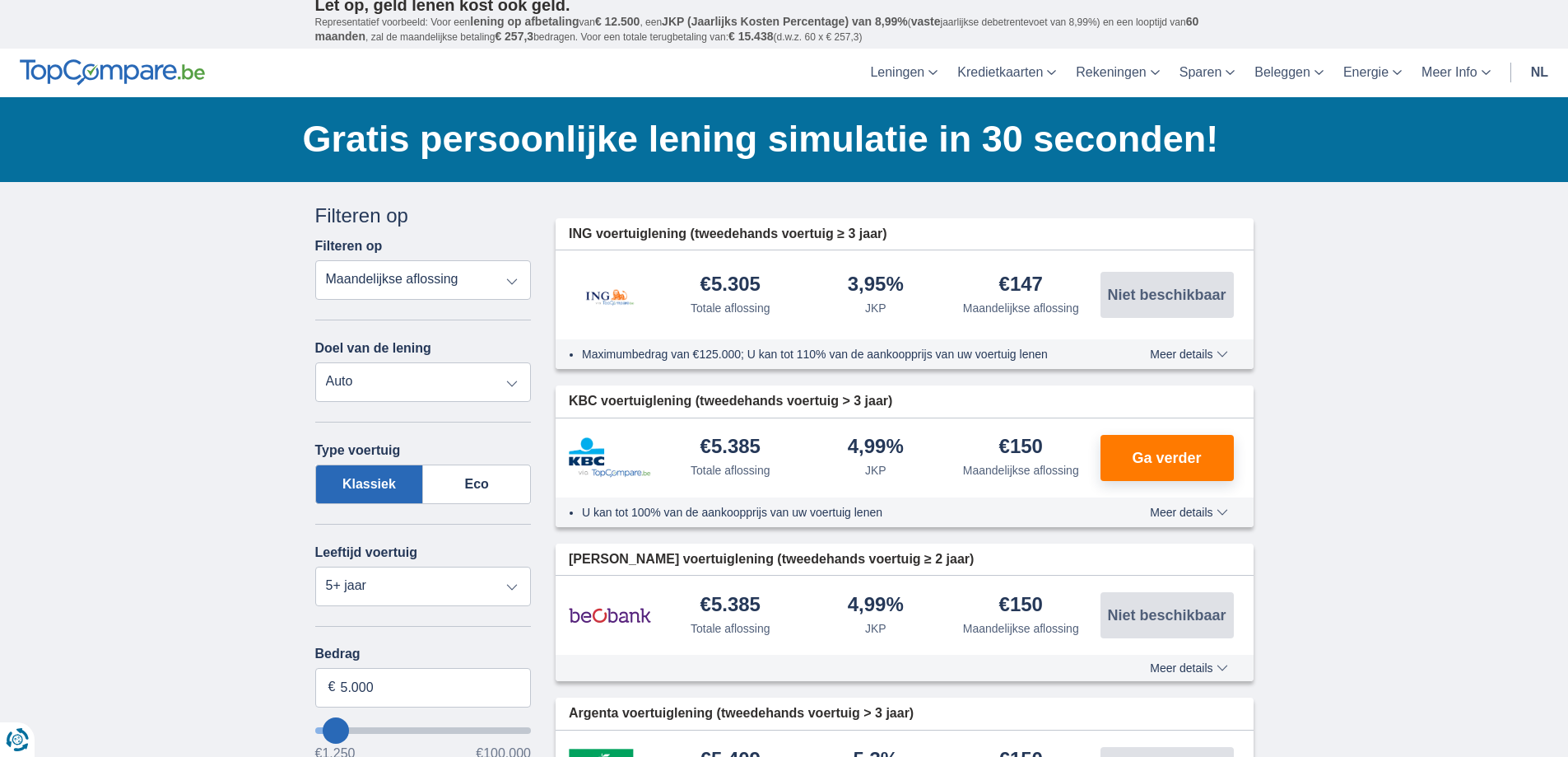
scroll to position [0, 0]
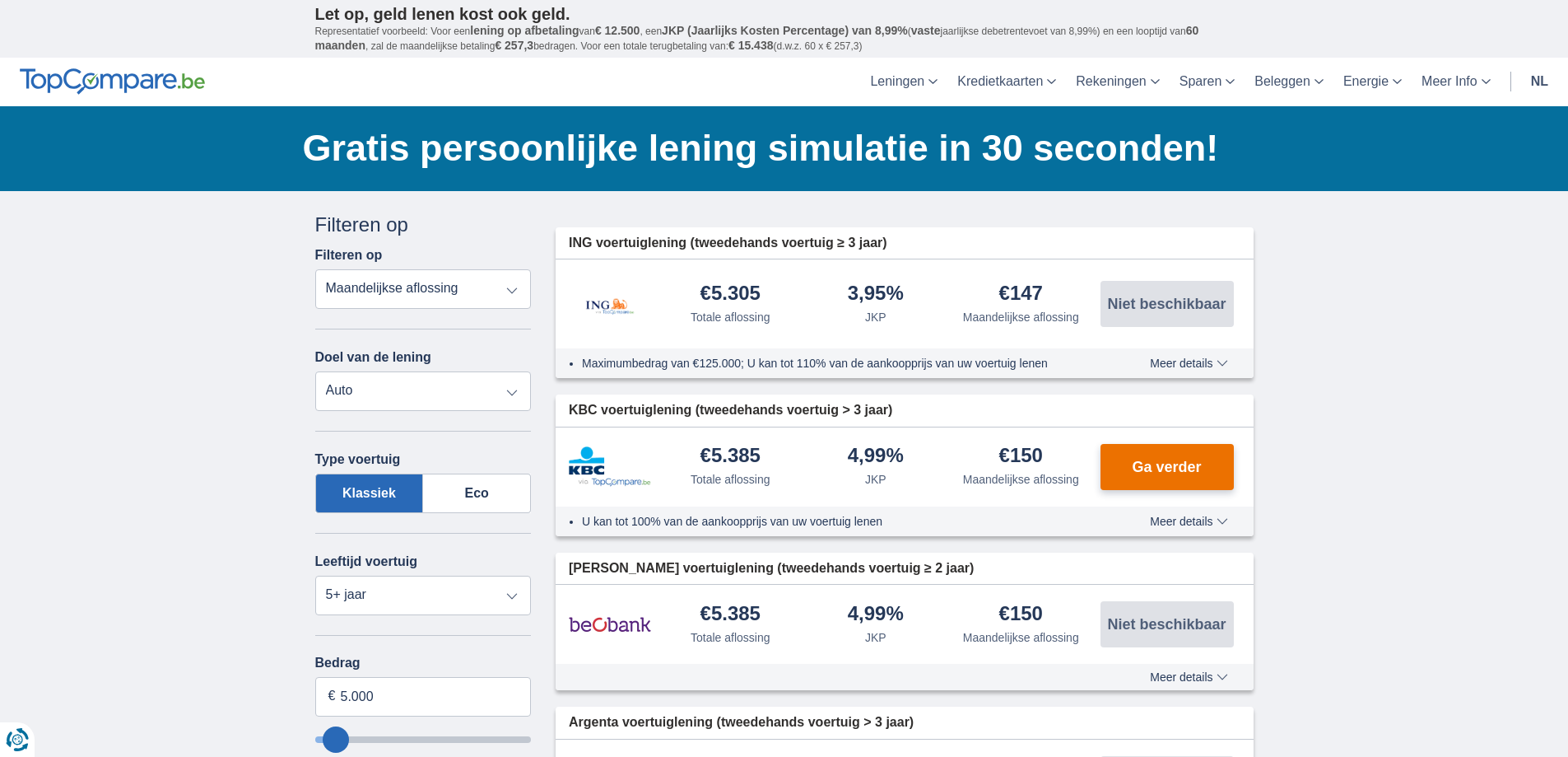
click at [1146, 454] on button "Ga verder" at bounding box center [1167, 467] width 133 height 46
